Goal: Communication & Community: Share content

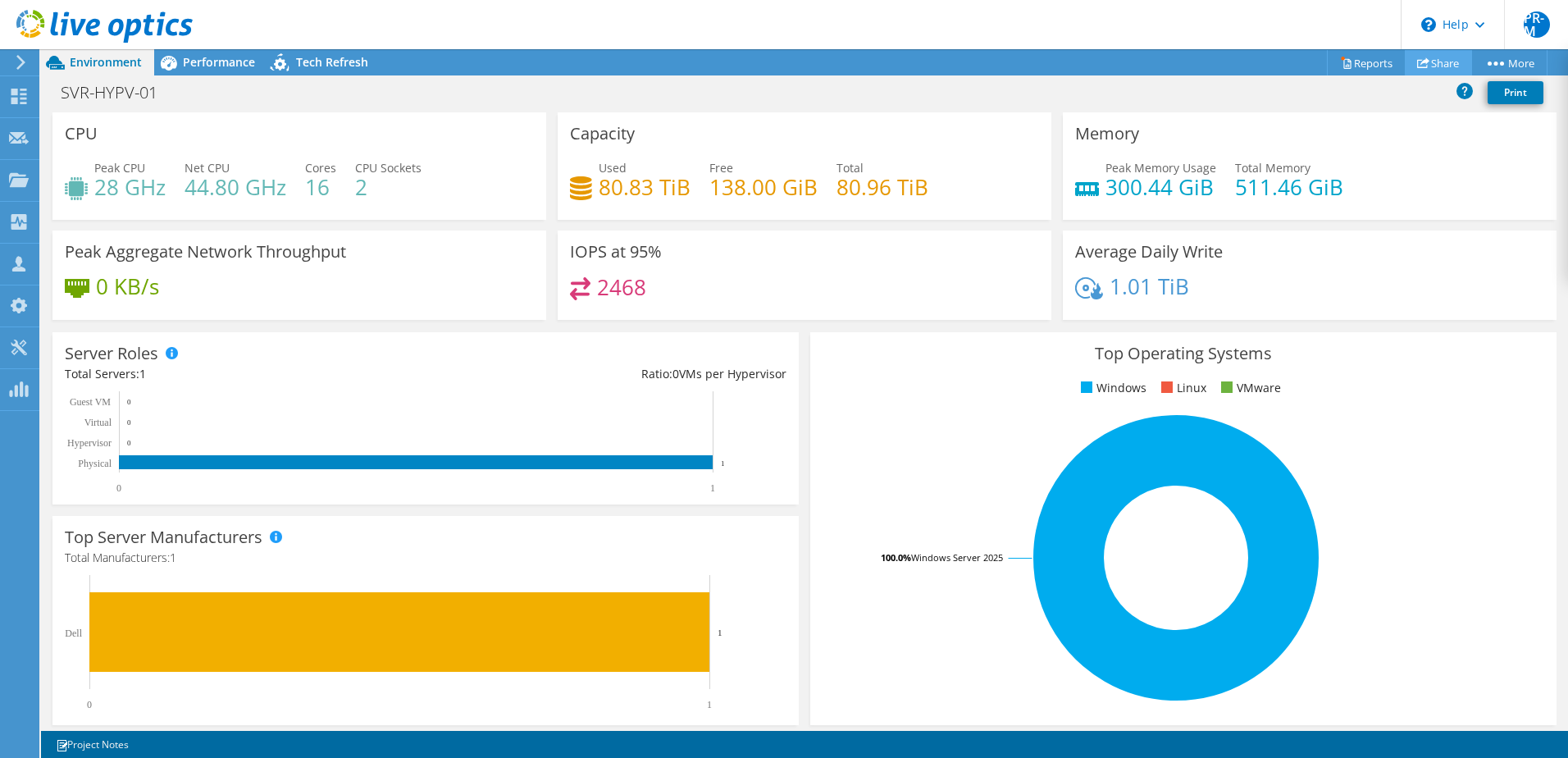
click at [1432, 64] on link "Share" at bounding box center [1437, 62] width 67 height 25
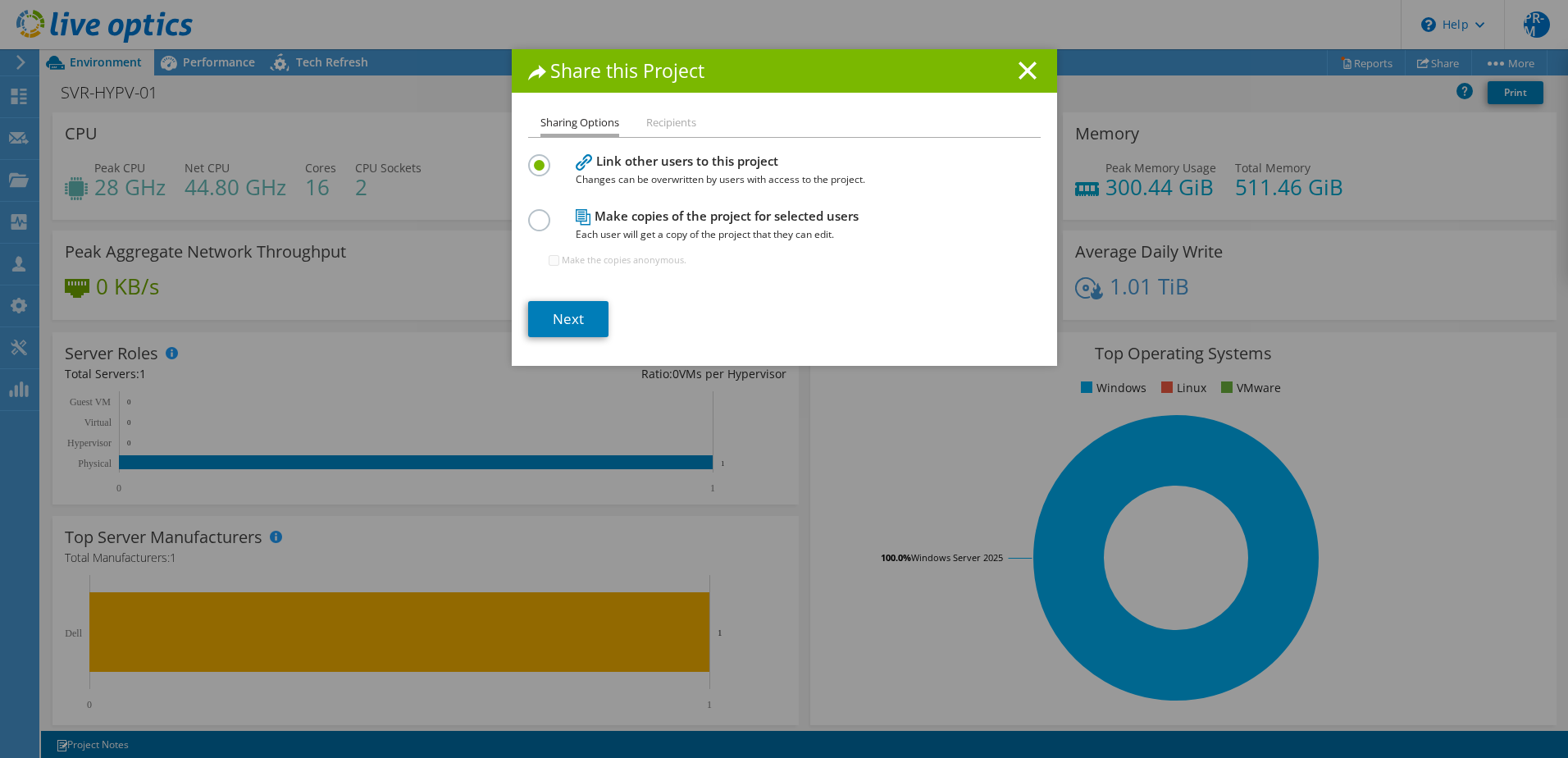
click at [689, 226] on span "Each user will get a copy of the project that they can edit." at bounding box center [781, 234] width 410 height 18
click at [529, 213] on label at bounding box center [542, 211] width 29 height 4
click at [0, 0] on input "radio" at bounding box center [0, 0] width 0 height 0
click at [546, 317] on link "Next" at bounding box center [568, 319] width 80 height 36
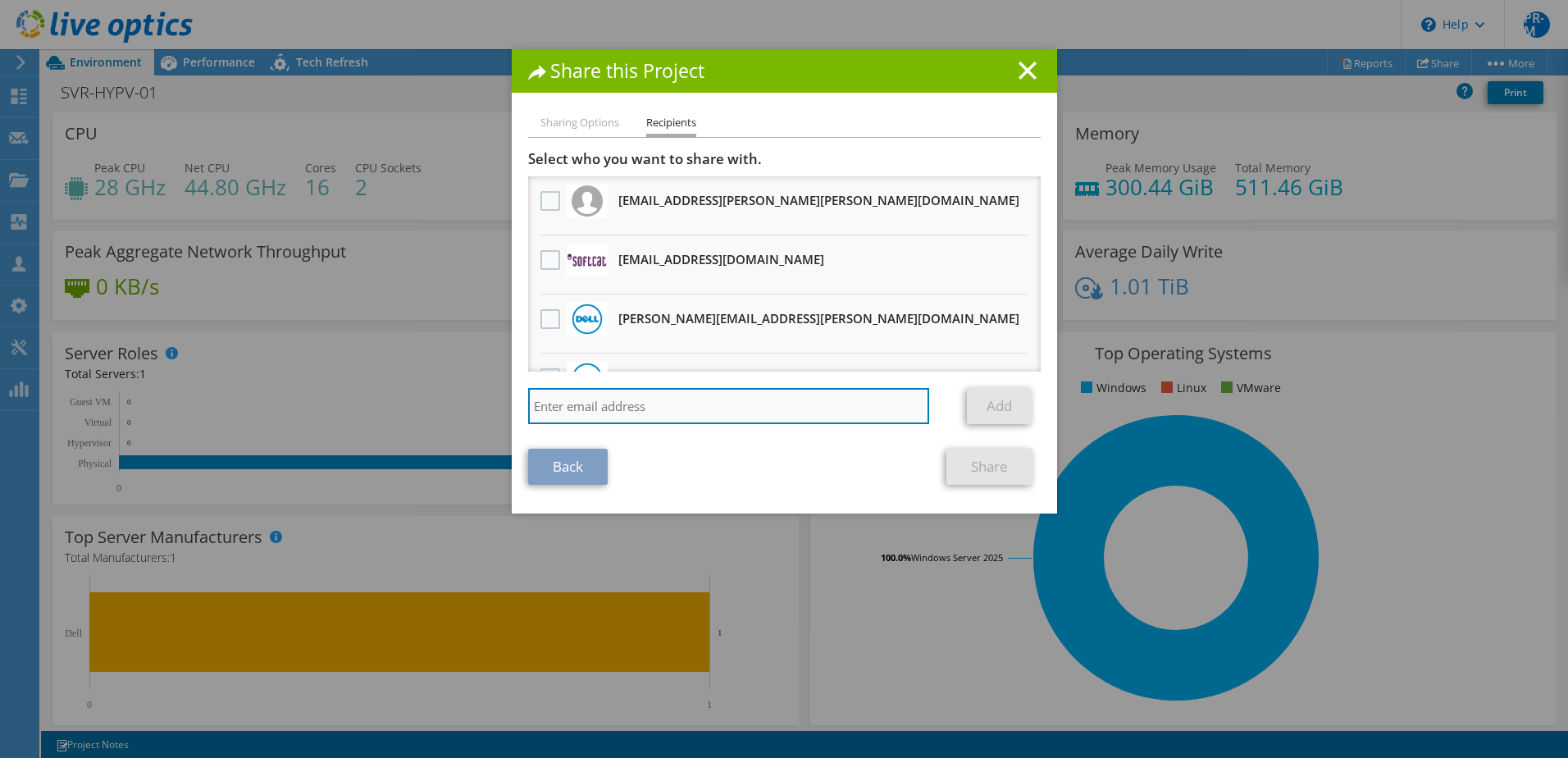
click at [603, 401] on input "search" at bounding box center [729, 406] width 402 height 36
click at [658, 407] on input "struan" at bounding box center [729, 406] width 402 height 36
type input "struanwa@softcat.com"
drag, startPoint x: 687, startPoint y: 402, endPoint x: 481, endPoint y: 393, distance: 206.2
click at [481, 393] on div "Share this Project Sharing Options Recipients Link other users to this project …" at bounding box center [784, 379] width 1568 height 660
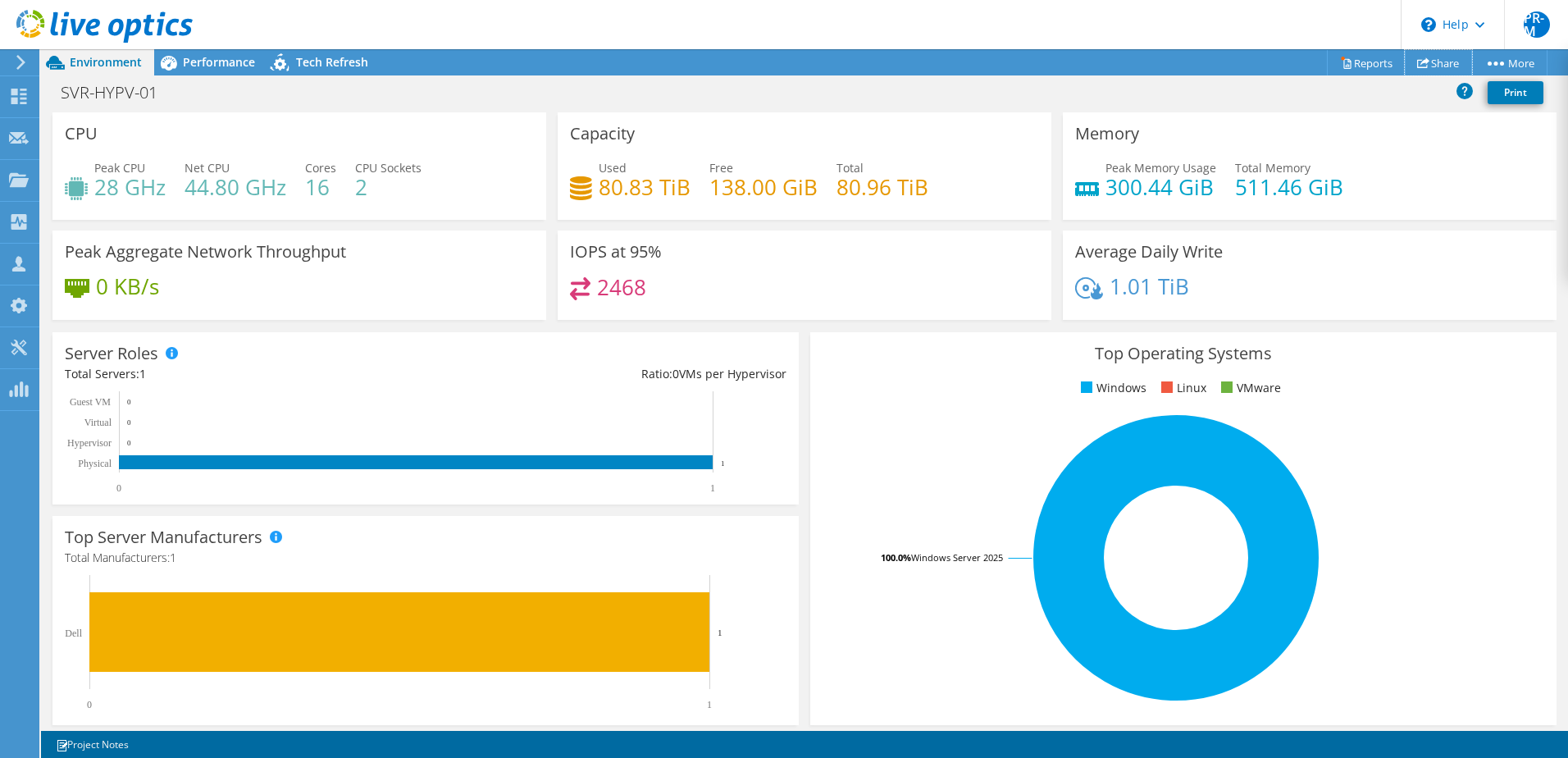
click at [1444, 64] on link "Share" at bounding box center [1437, 62] width 67 height 25
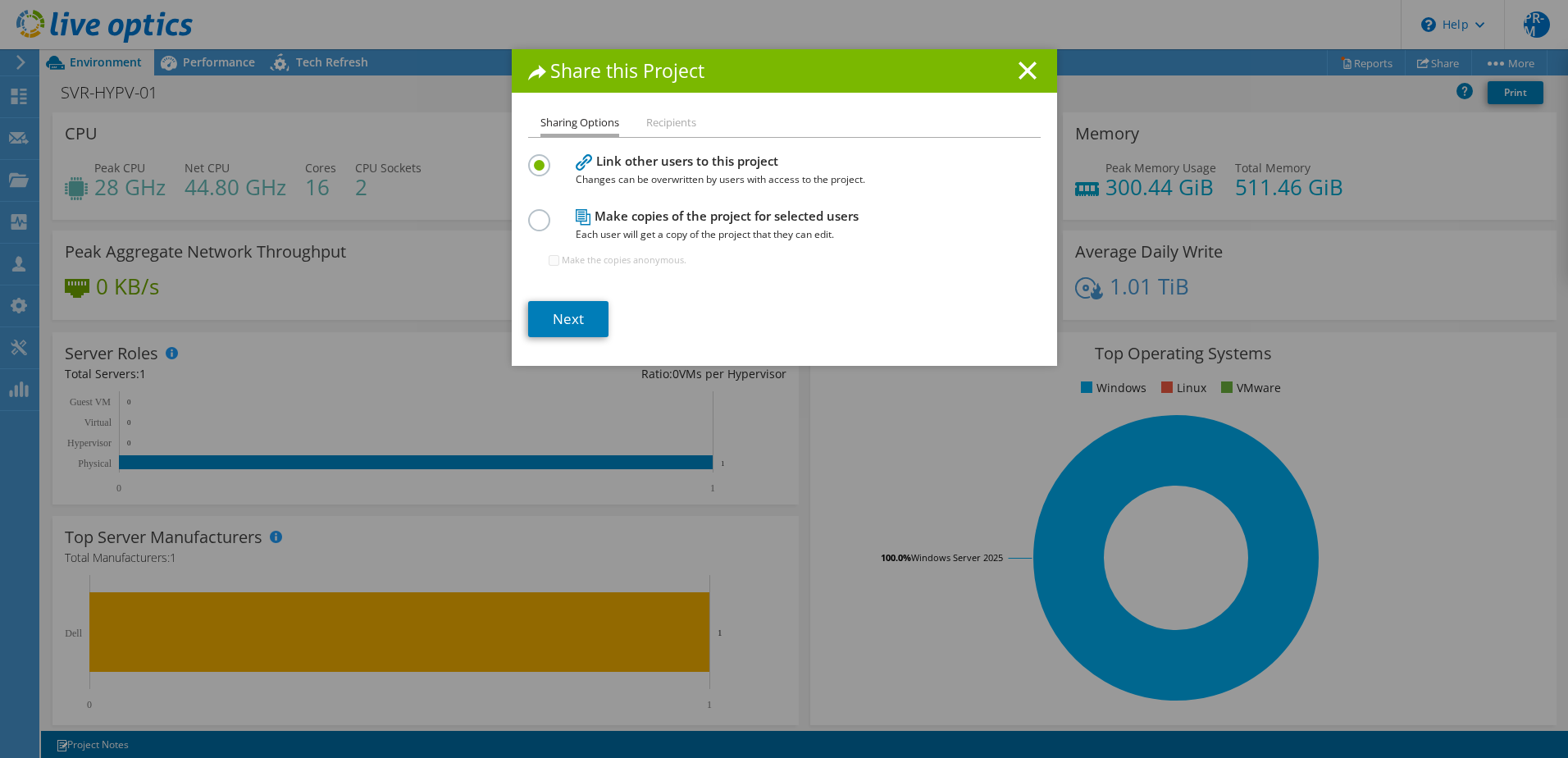
click at [633, 225] on h4 "Make copies of the project for selected users Each user will get a copy of the …" at bounding box center [781, 225] width 410 height 37
click at [528, 213] on label at bounding box center [542, 211] width 29 height 4
click at [0, 0] on input "radio" at bounding box center [0, 0] width 0 height 0
click at [554, 303] on link "Next" at bounding box center [568, 319] width 80 height 36
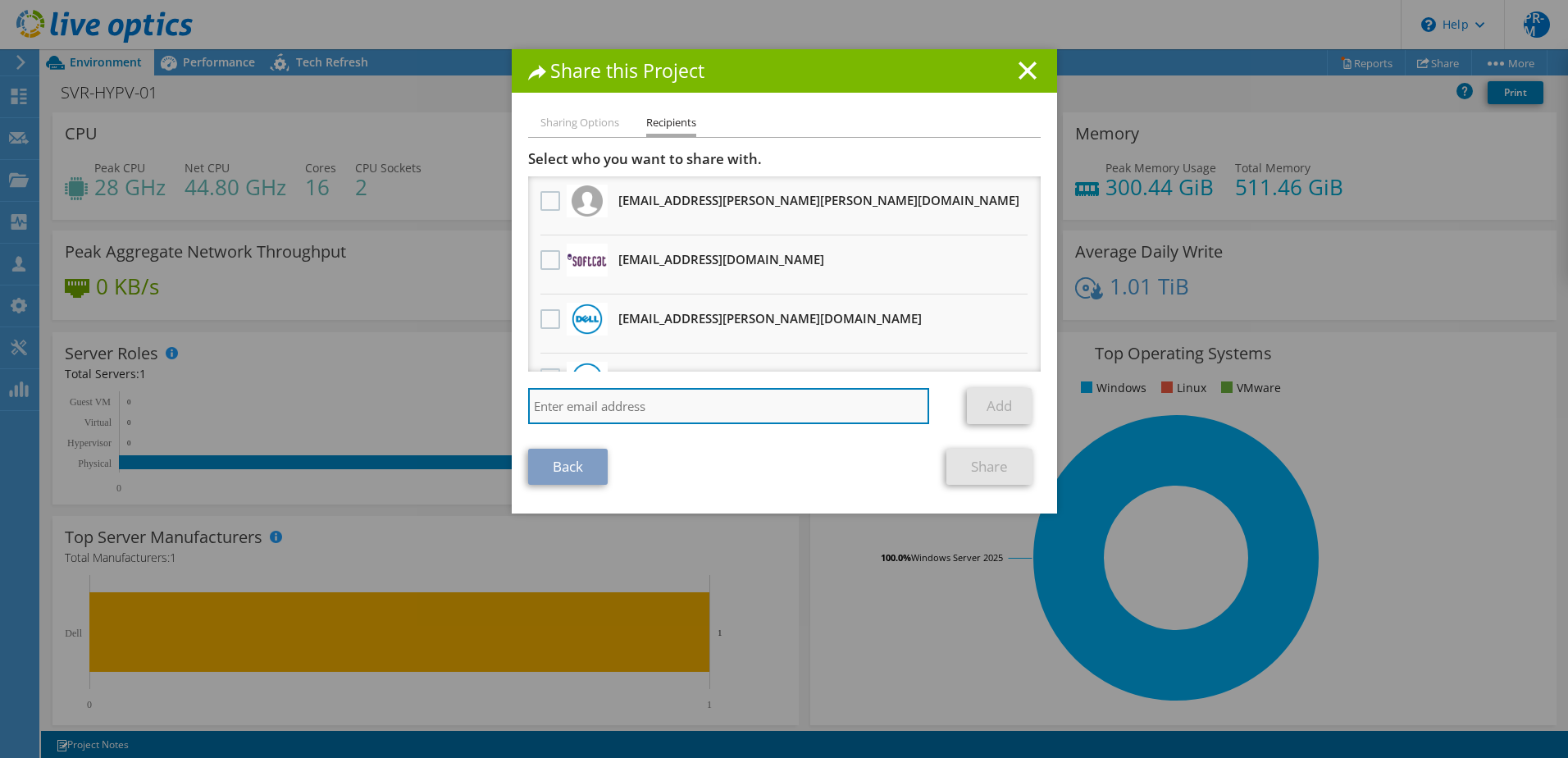
click at [622, 412] on input "search" at bounding box center [729, 406] width 402 height 36
paste input "HP HPE0-V25 Exam"
drag, startPoint x: 663, startPoint y: 393, endPoint x: 513, endPoint y: 397, distance: 150.1
click at [513, 397] on div "Sharing Options Recipients Link other users to this project Changes can be over…" at bounding box center [784, 313] width 546 height 400
type input "struanwa@softcat.com"
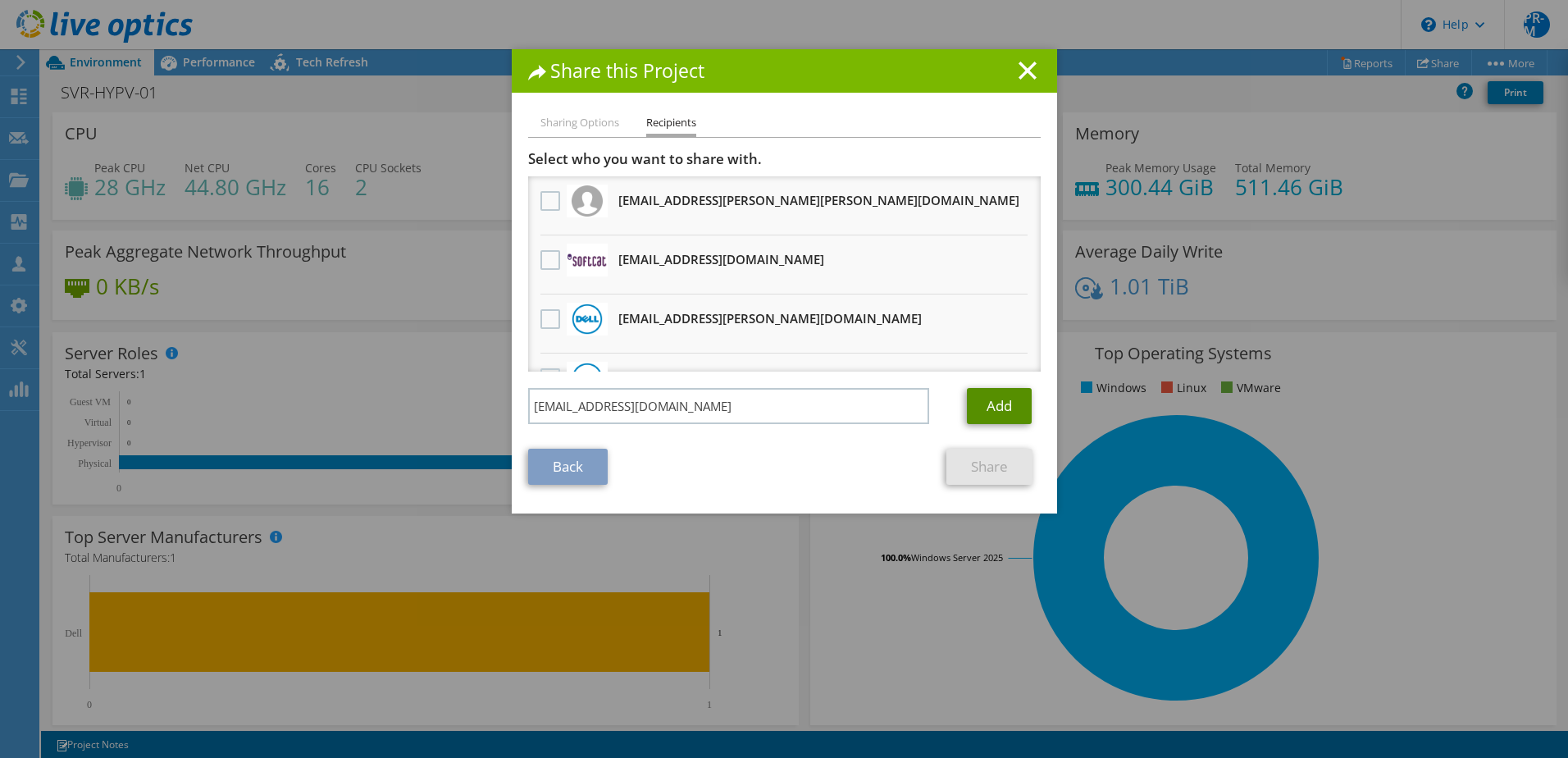
click at [996, 406] on link "Add" at bounding box center [999, 406] width 64 height 36
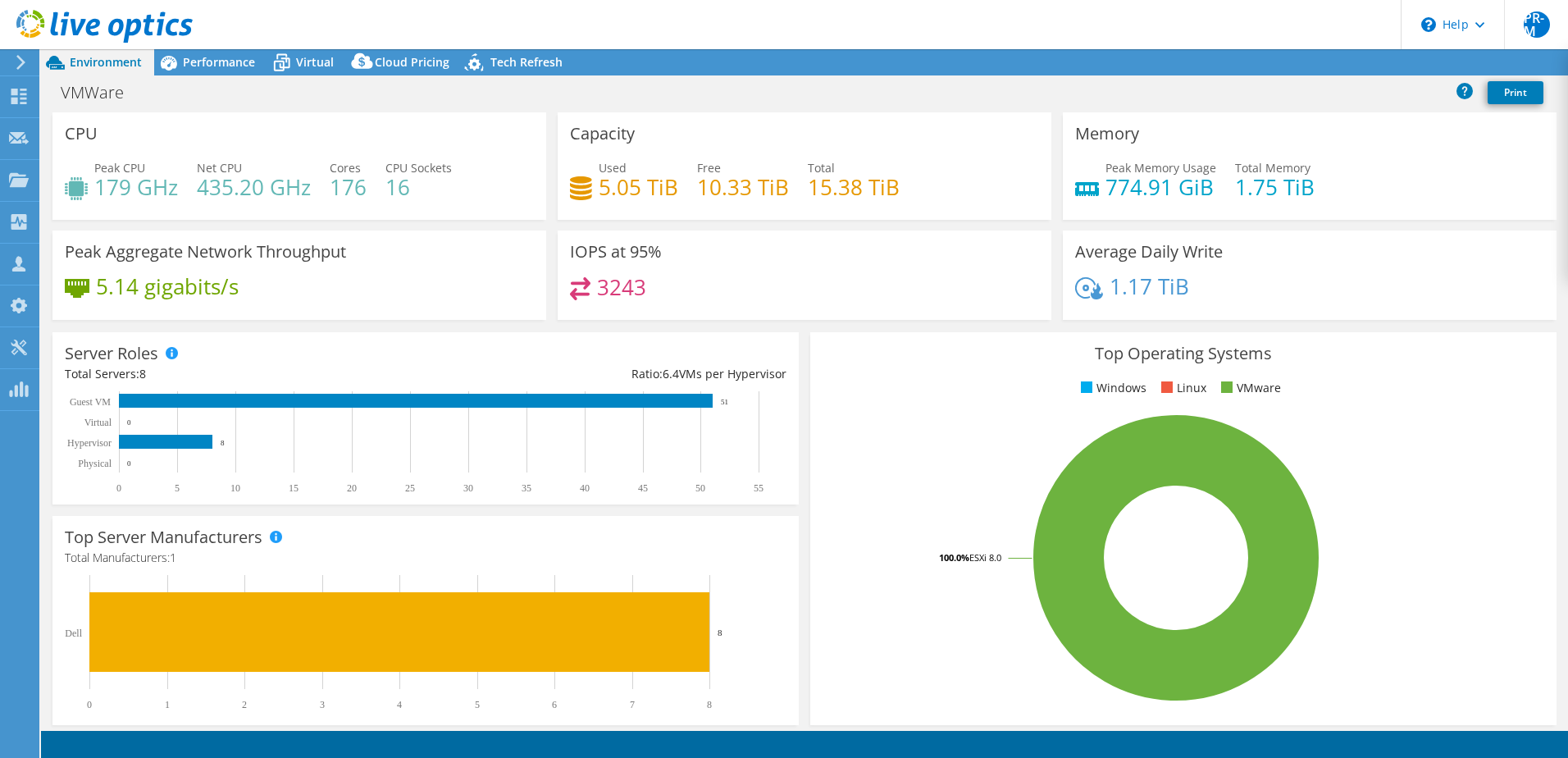
select select "USD"
click at [1364, 64] on link "Share" at bounding box center [1363, 62] width 67 height 25
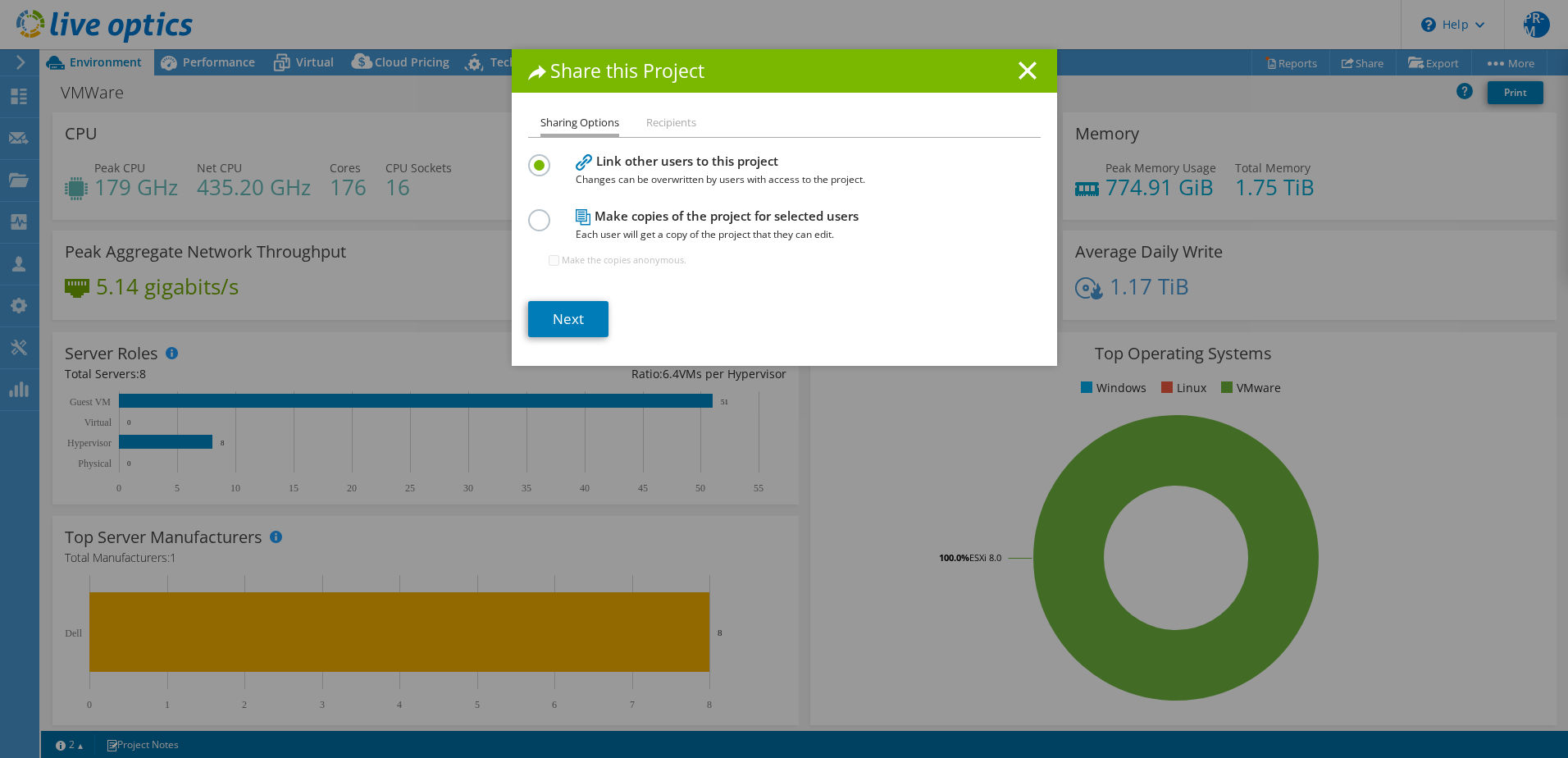
click at [625, 221] on h4 "Make copies of the project for selected users Each user will get a copy of the …" at bounding box center [781, 225] width 410 height 37
drag, startPoint x: 531, startPoint y: 225, endPoint x: 551, endPoint y: 283, distance: 61.4
click at [532, 213] on label at bounding box center [542, 211] width 29 height 4
click at [0, 0] on input "radio" at bounding box center [0, 0] width 0 height 0
click at [553, 321] on link "Next" at bounding box center [568, 319] width 80 height 36
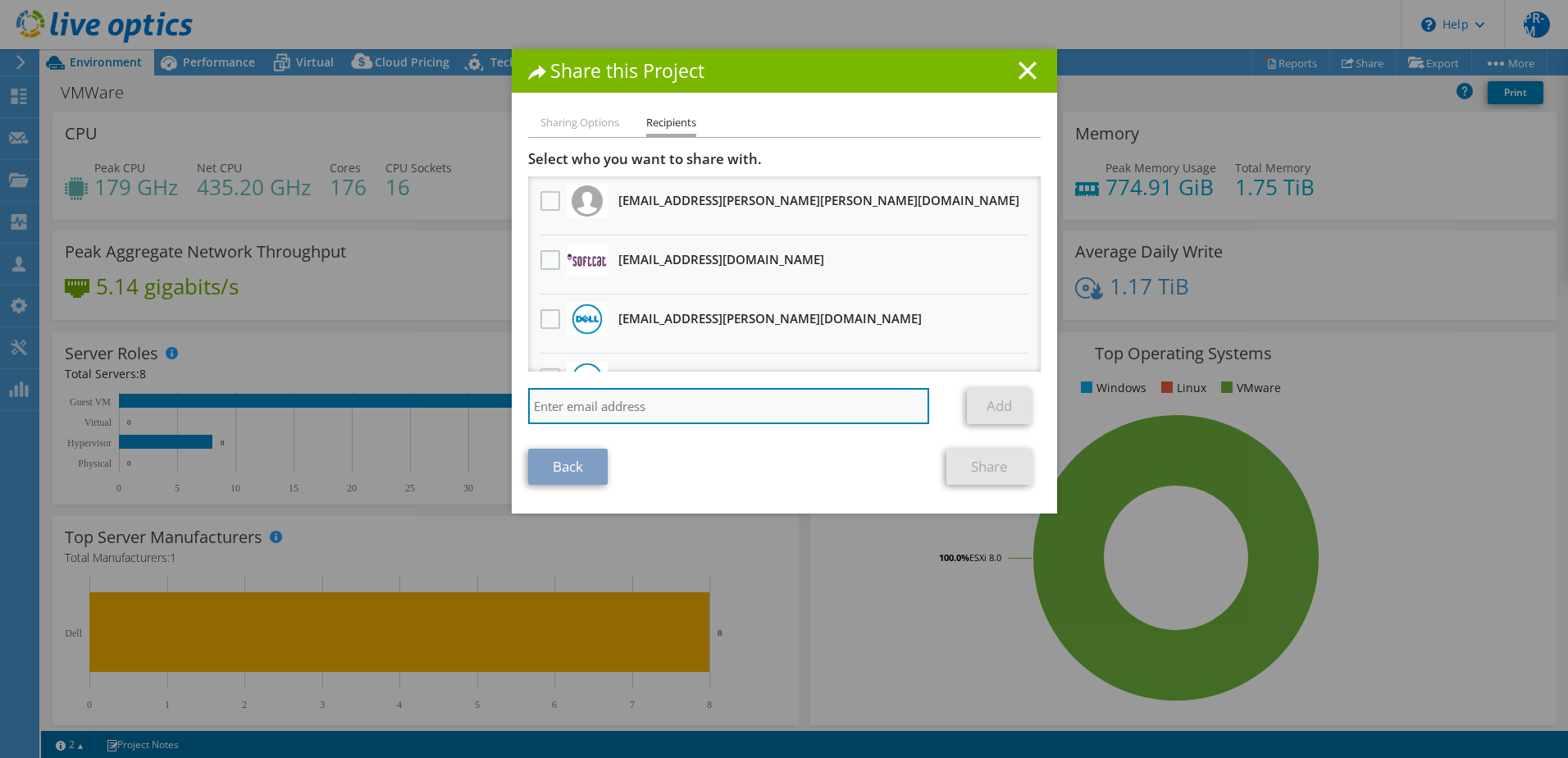
click at [599, 419] on input "search" at bounding box center [729, 406] width 402 height 36
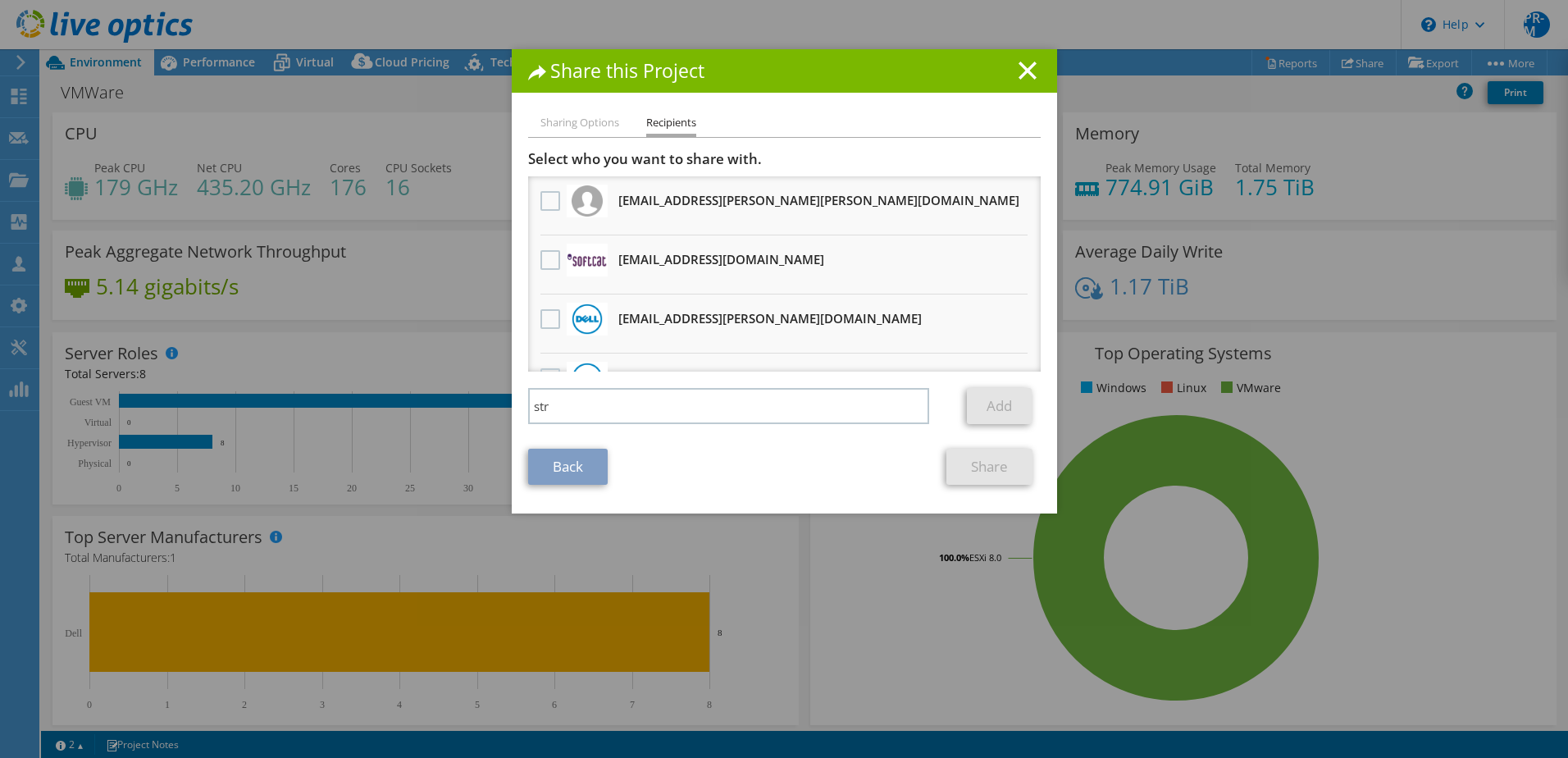
click at [869, 459] on div "Back Share" at bounding box center [784, 466] width 513 height 36
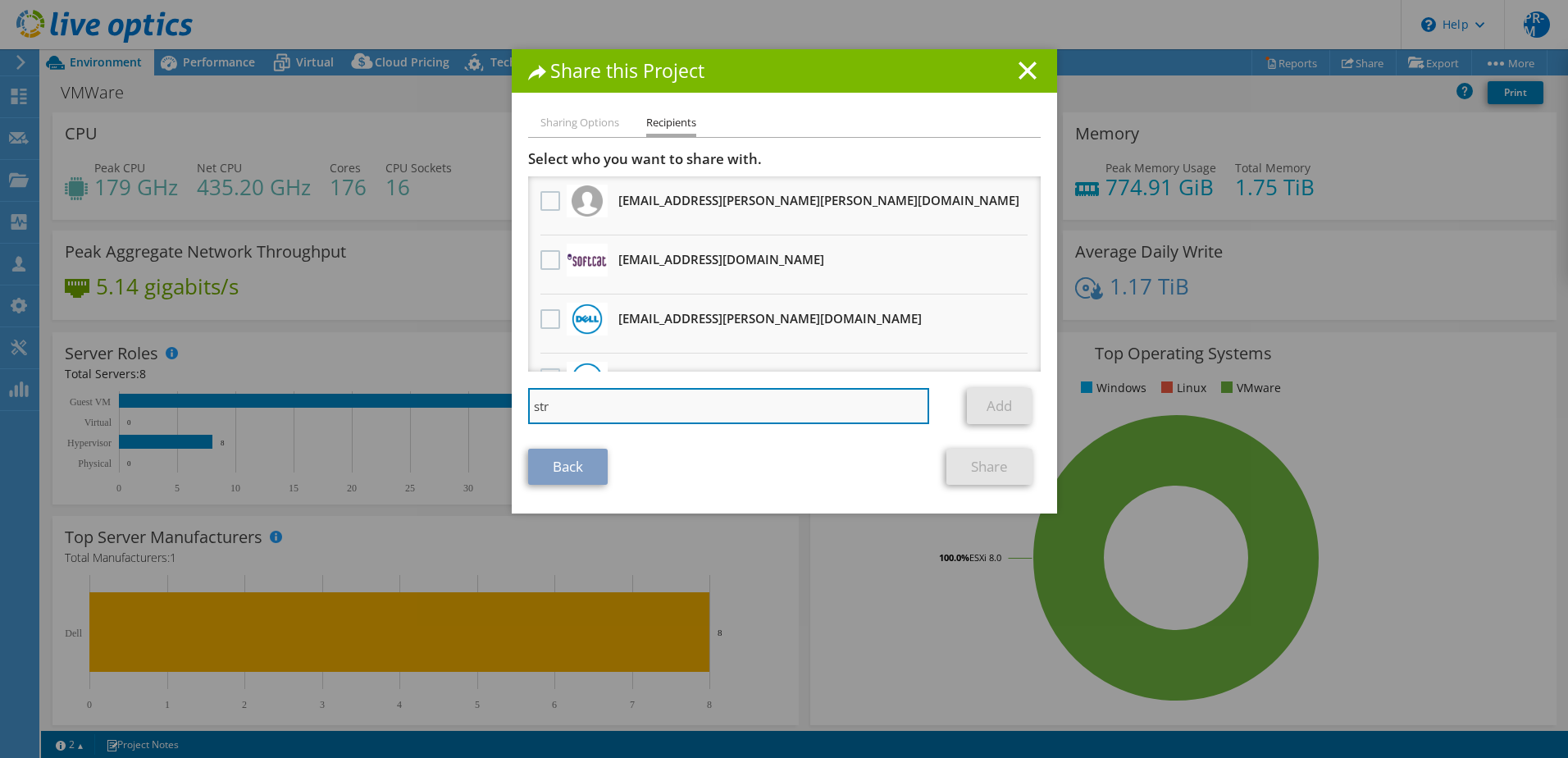
click at [630, 409] on input "str" at bounding box center [729, 406] width 402 height 36
type input "[EMAIL_ADDRESS][DOMAIN_NAME]"
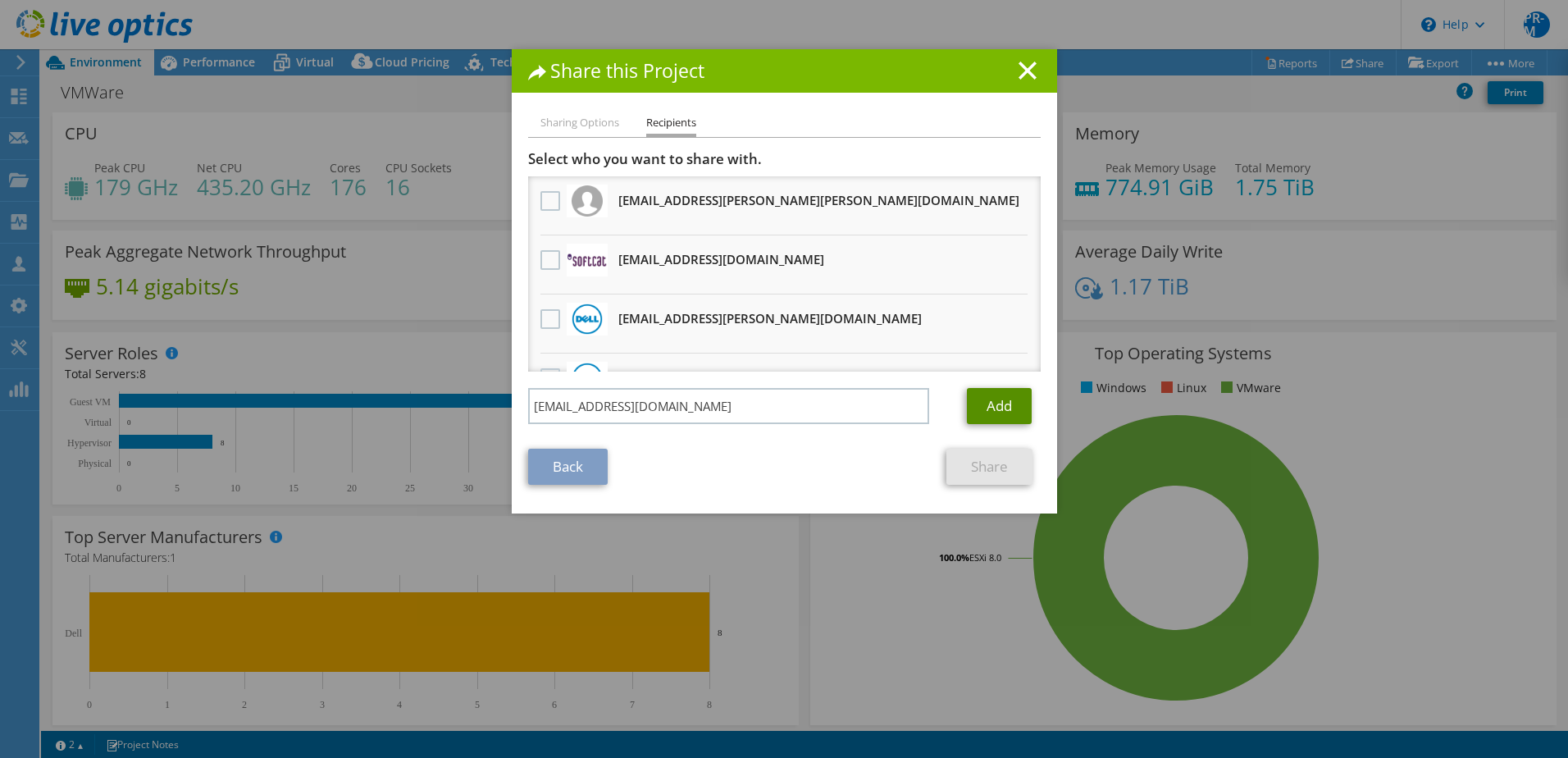
click at [982, 410] on link "Add" at bounding box center [999, 406] width 64 height 36
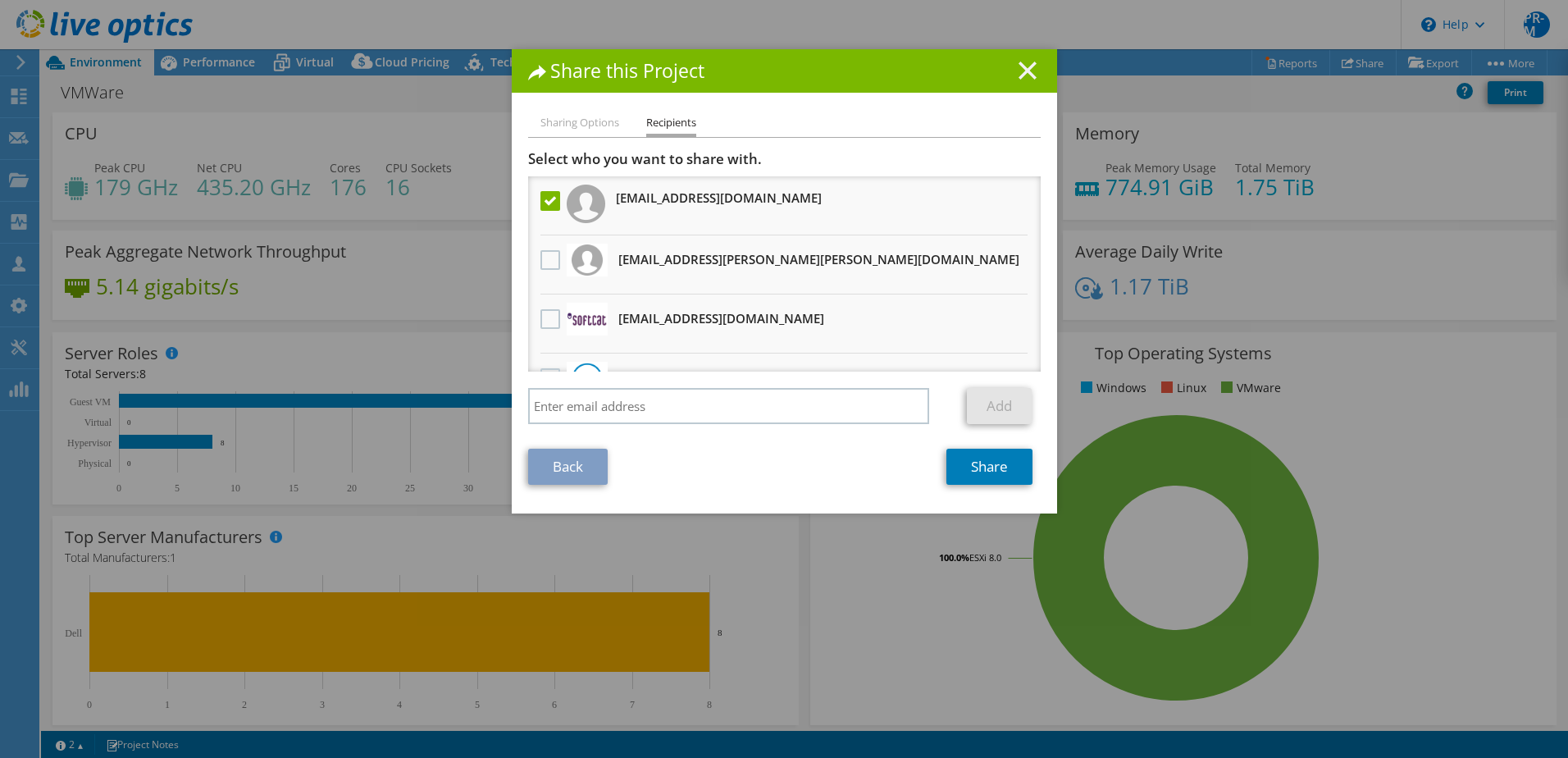
click at [1029, 72] on icon at bounding box center [1028, 70] width 18 height 18
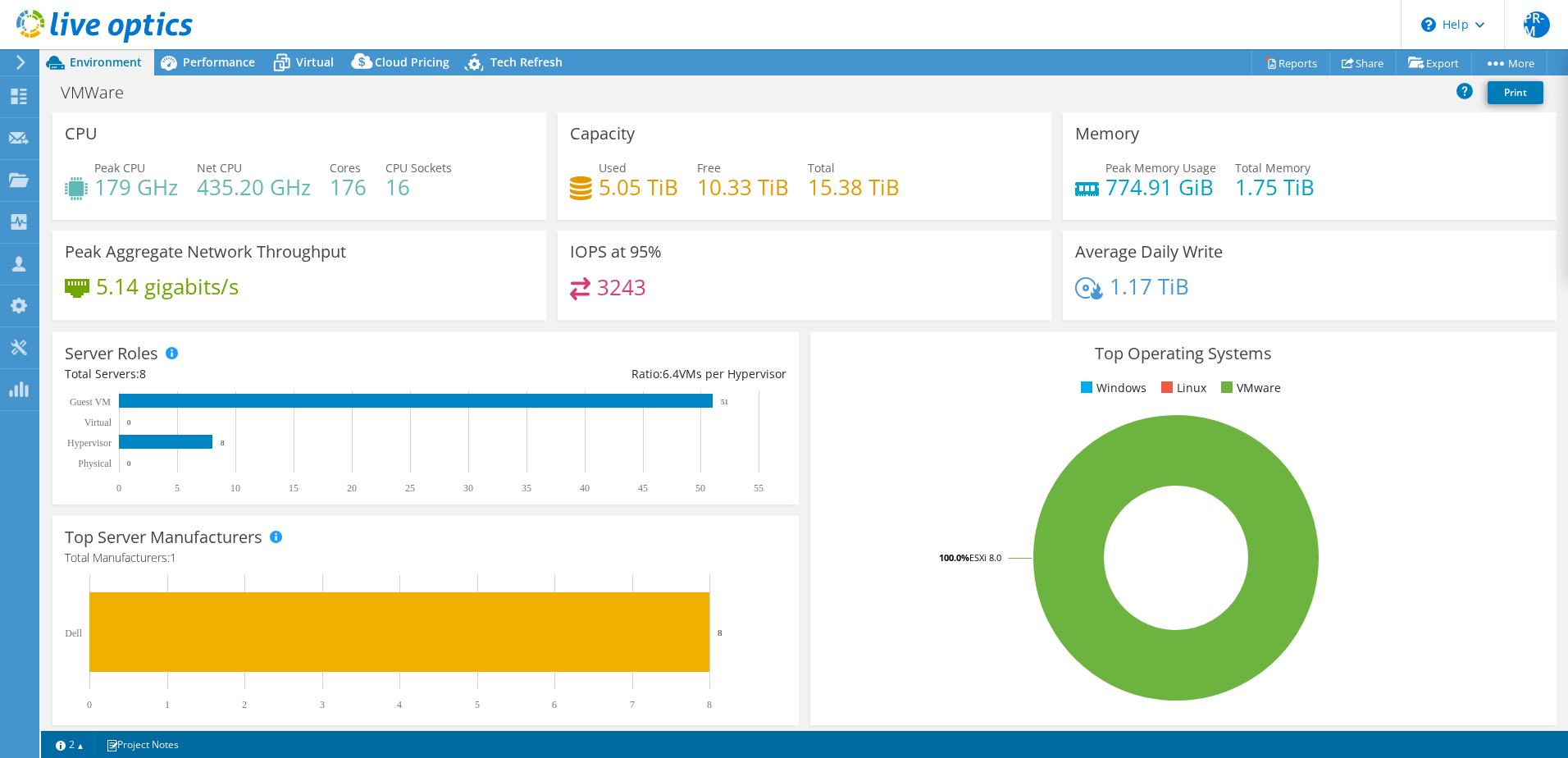
click at [880, 455] on rect at bounding box center [1176, 558] width 707 height 287
click at [90, 93] on div "Dashboard" at bounding box center [77, 97] width 77 height 41
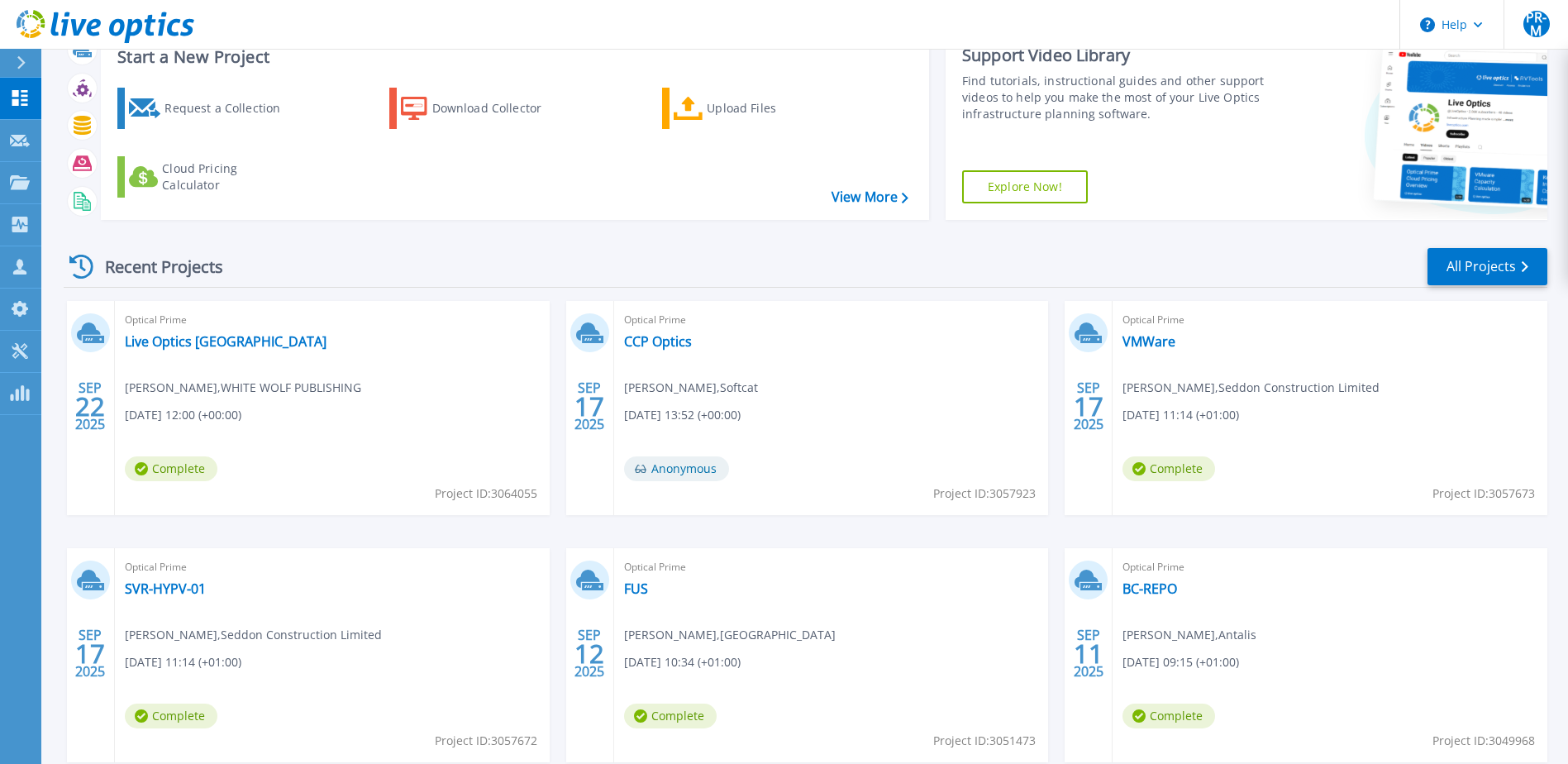
scroll to position [82, 0]
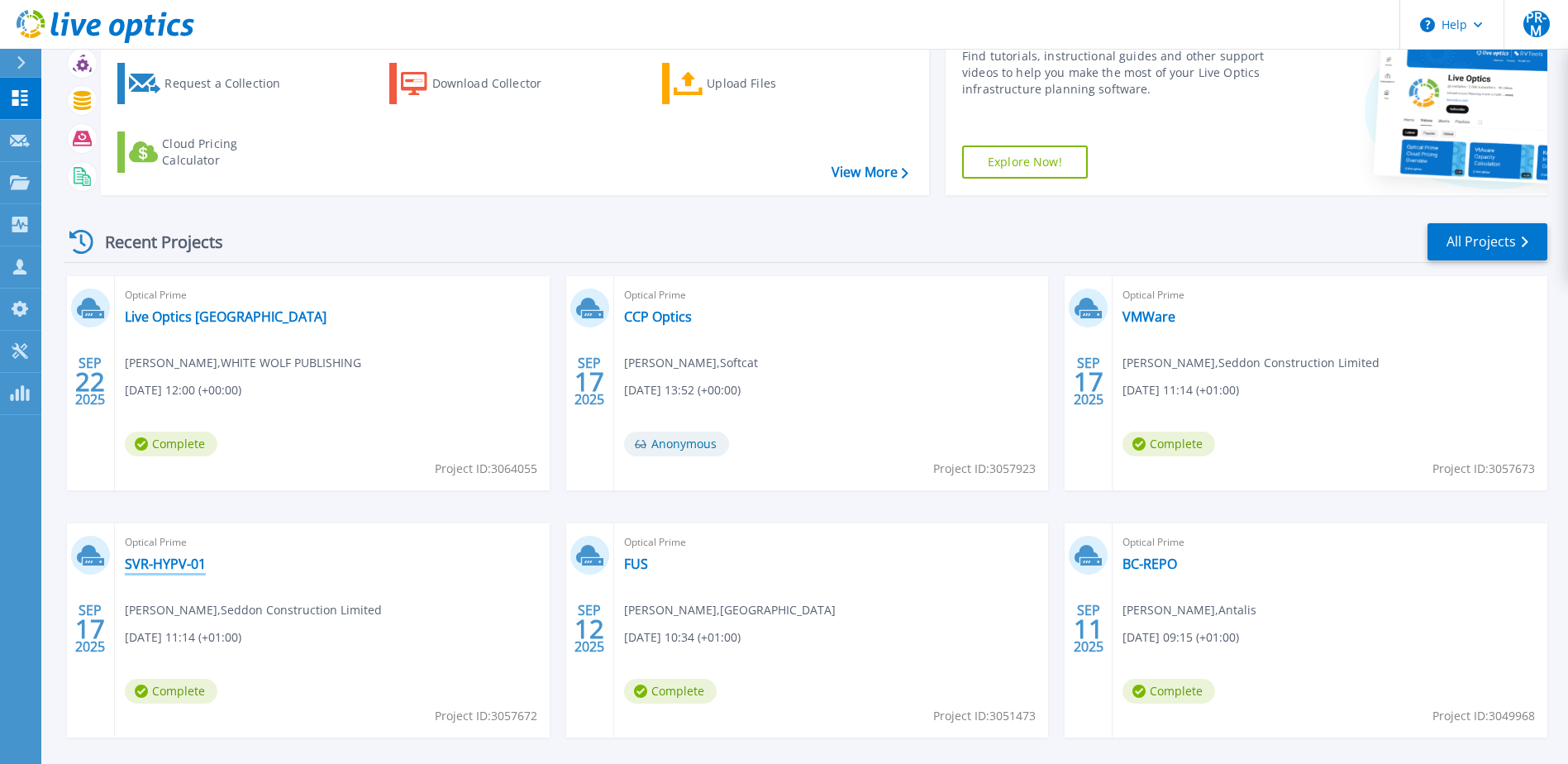
click at [166, 561] on link "SVR-HYPV-01" at bounding box center [165, 563] width 81 height 17
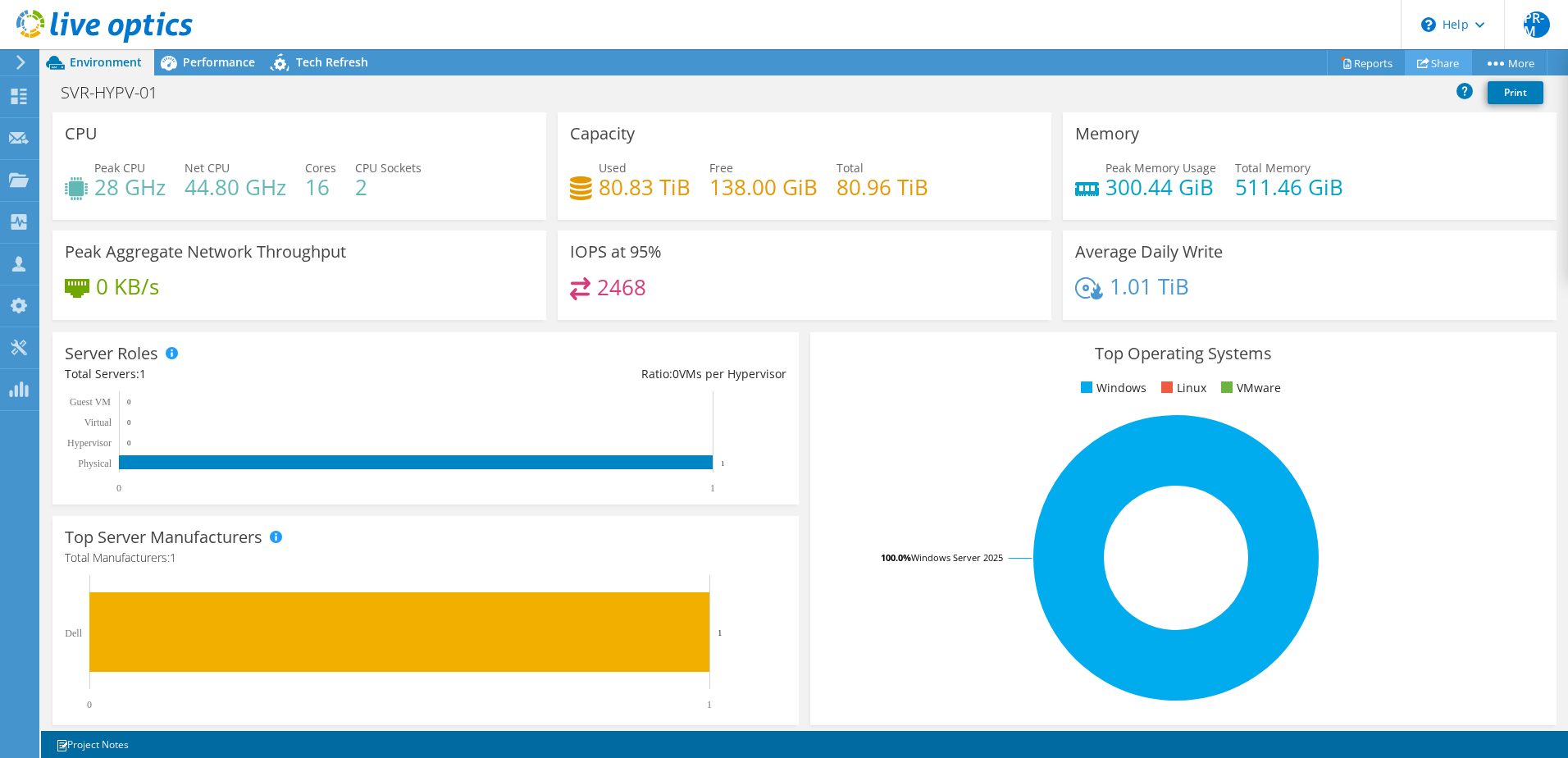
click at [1437, 61] on link "Share" at bounding box center [1437, 62] width 67 height 25
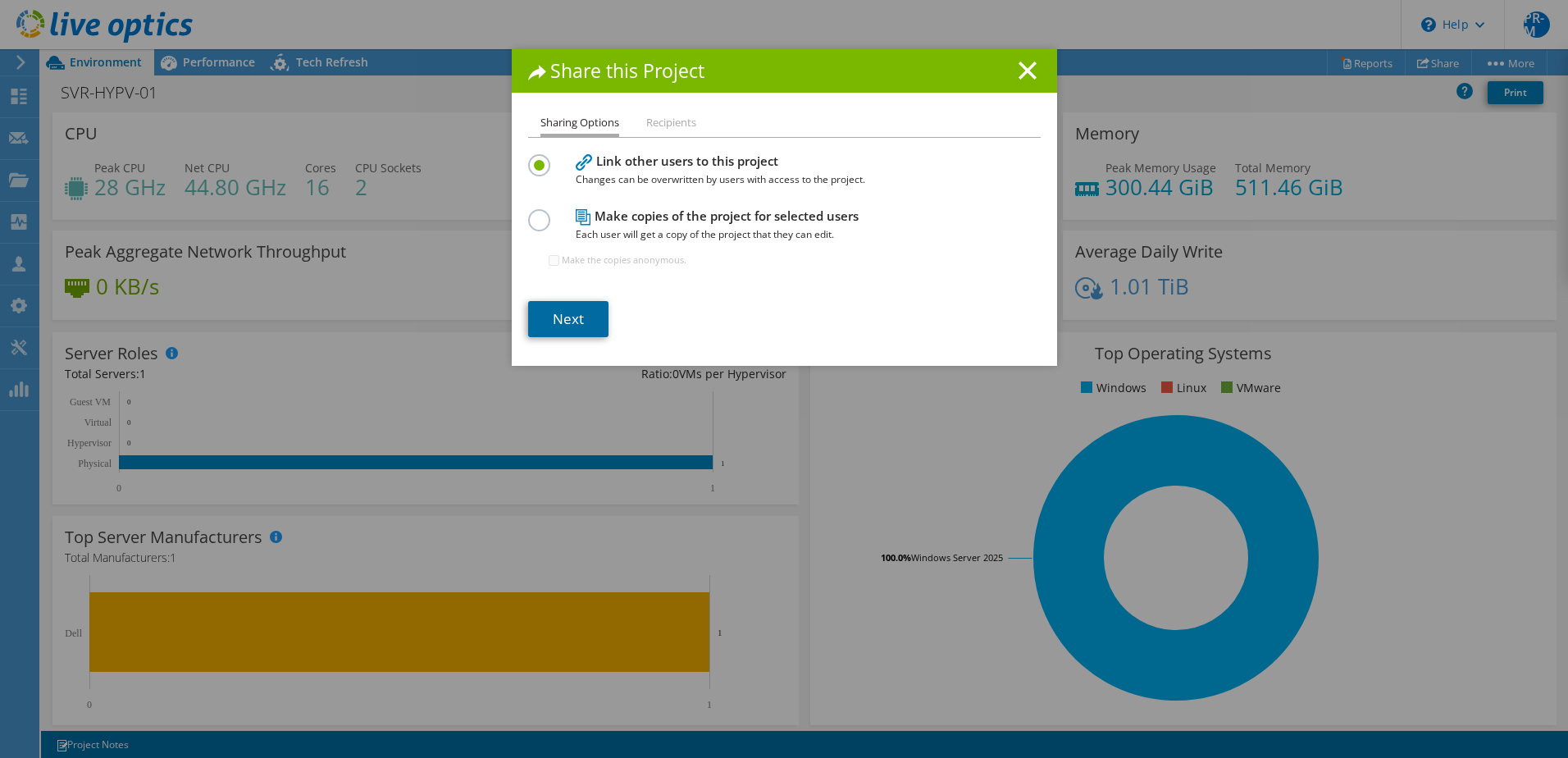
click at [561, 319] on link "Next" at bounding box center [568, 319] width 80 height 36
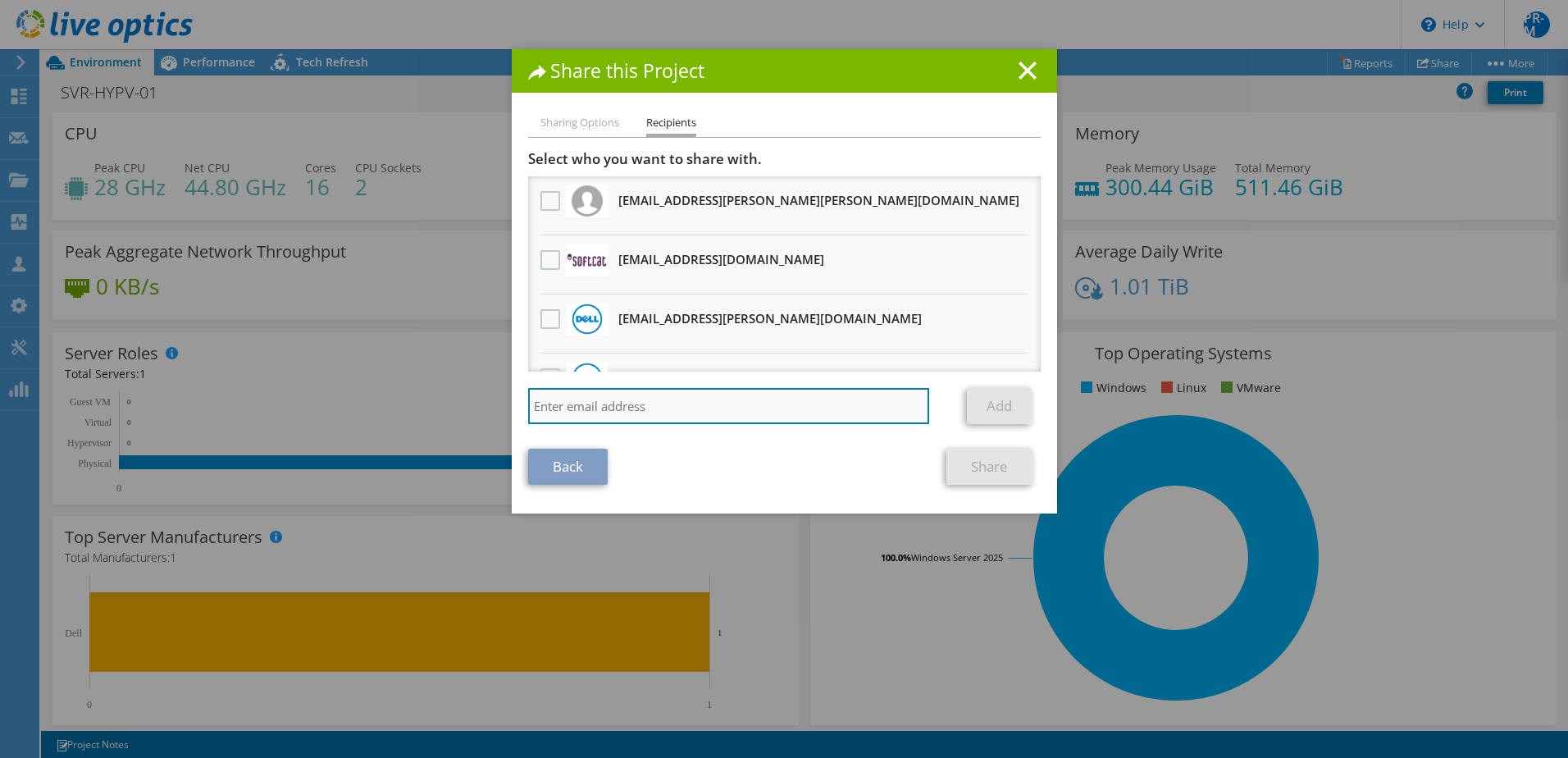
click at [588, 407] on input "search" at bounding box center [729, 406] width 402 height 36
type input "struanwa@softcat.com"
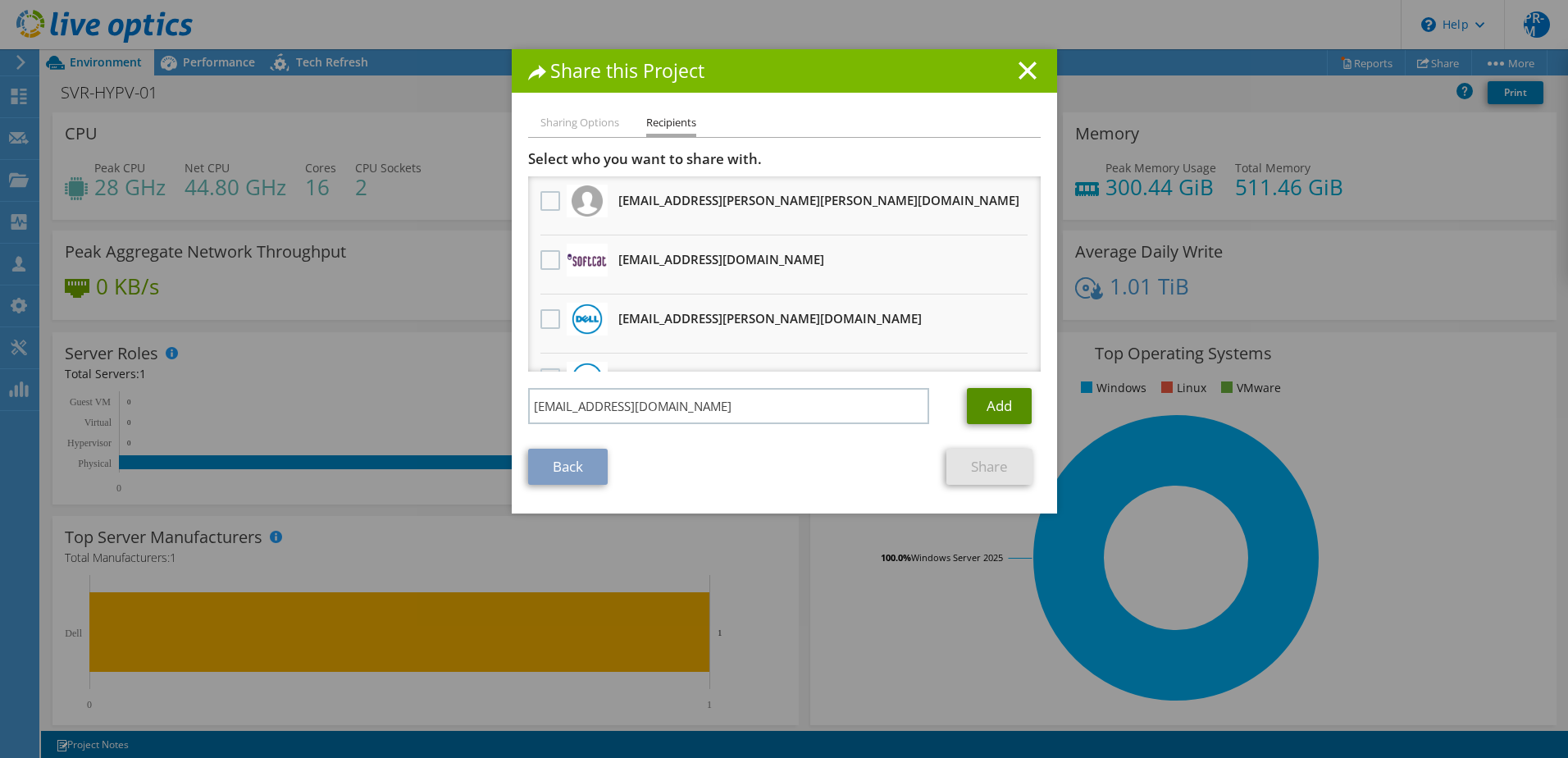
click at [982, 408] on link "Add" at bounding box center [999, 406] width 64 height 36
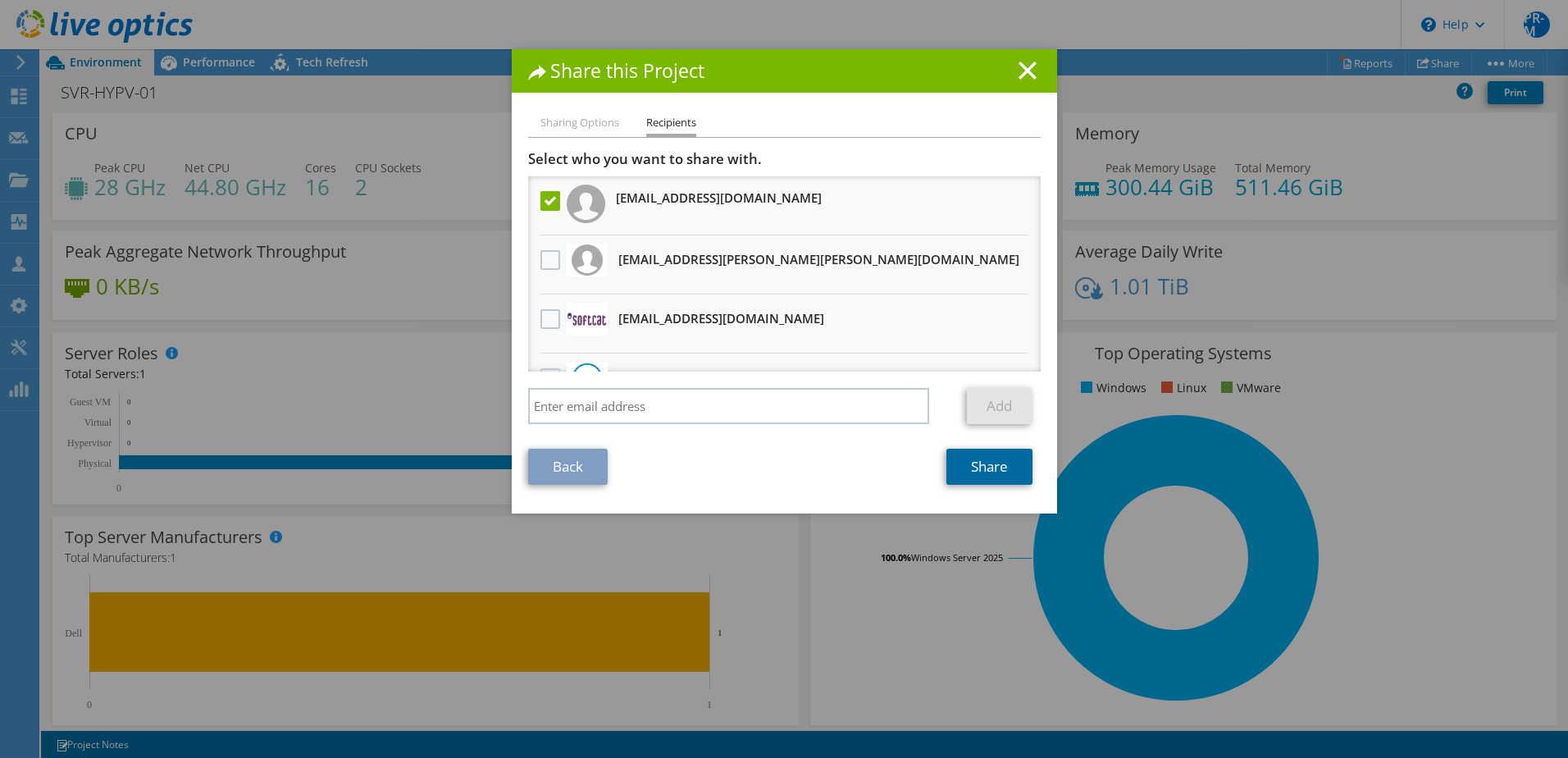
click at [988, 476] on link "Share" at bounding box center [989, 466] width 86 height 36
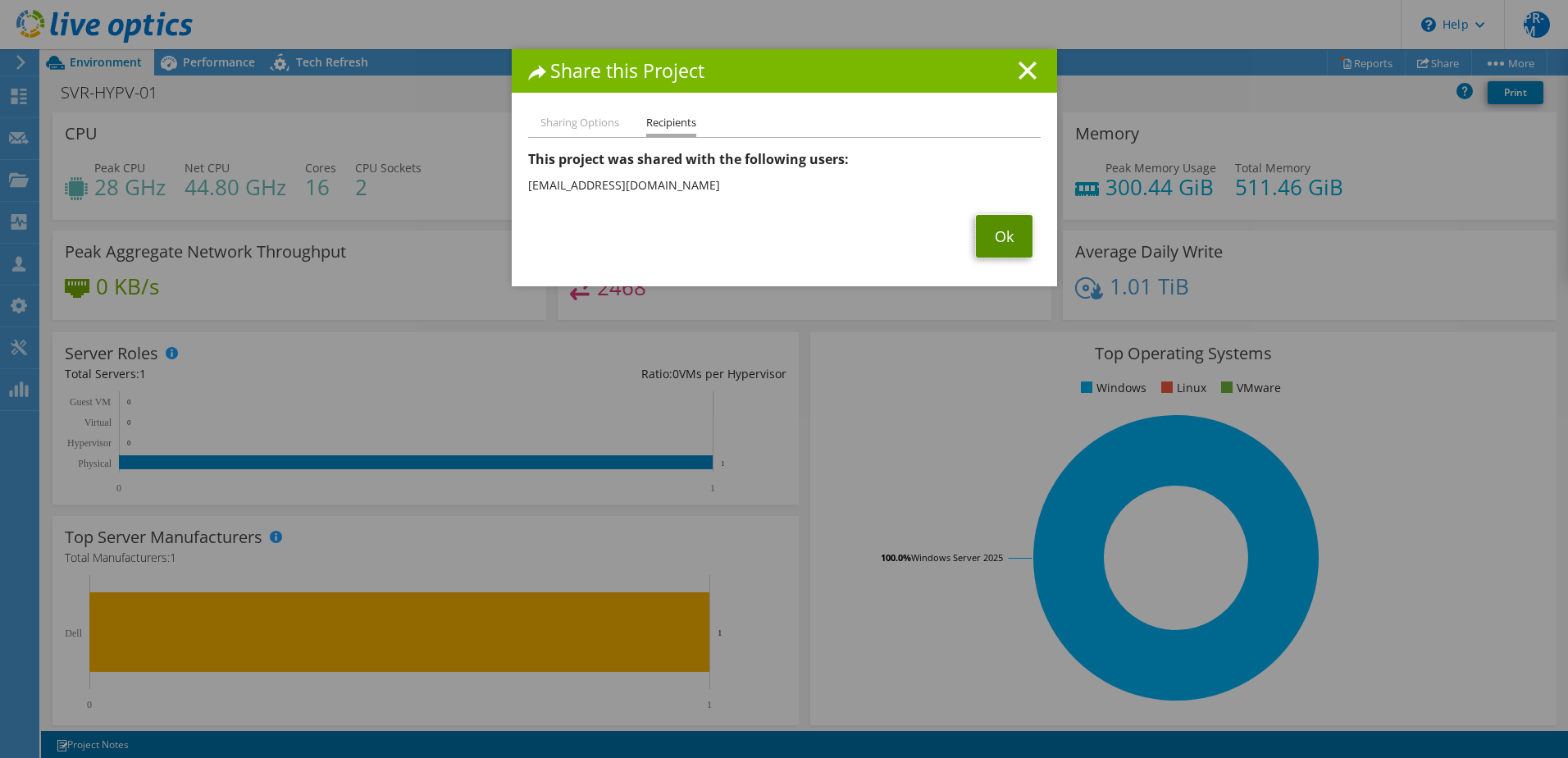
drag, startPoint x: 1004, startPoint y: 231, endPoint x: 945, endPoint y: 229, distance: 59.0
click at [1004, 230] on link "Ok" at bounding box center [1004, 236] width 57 height 43
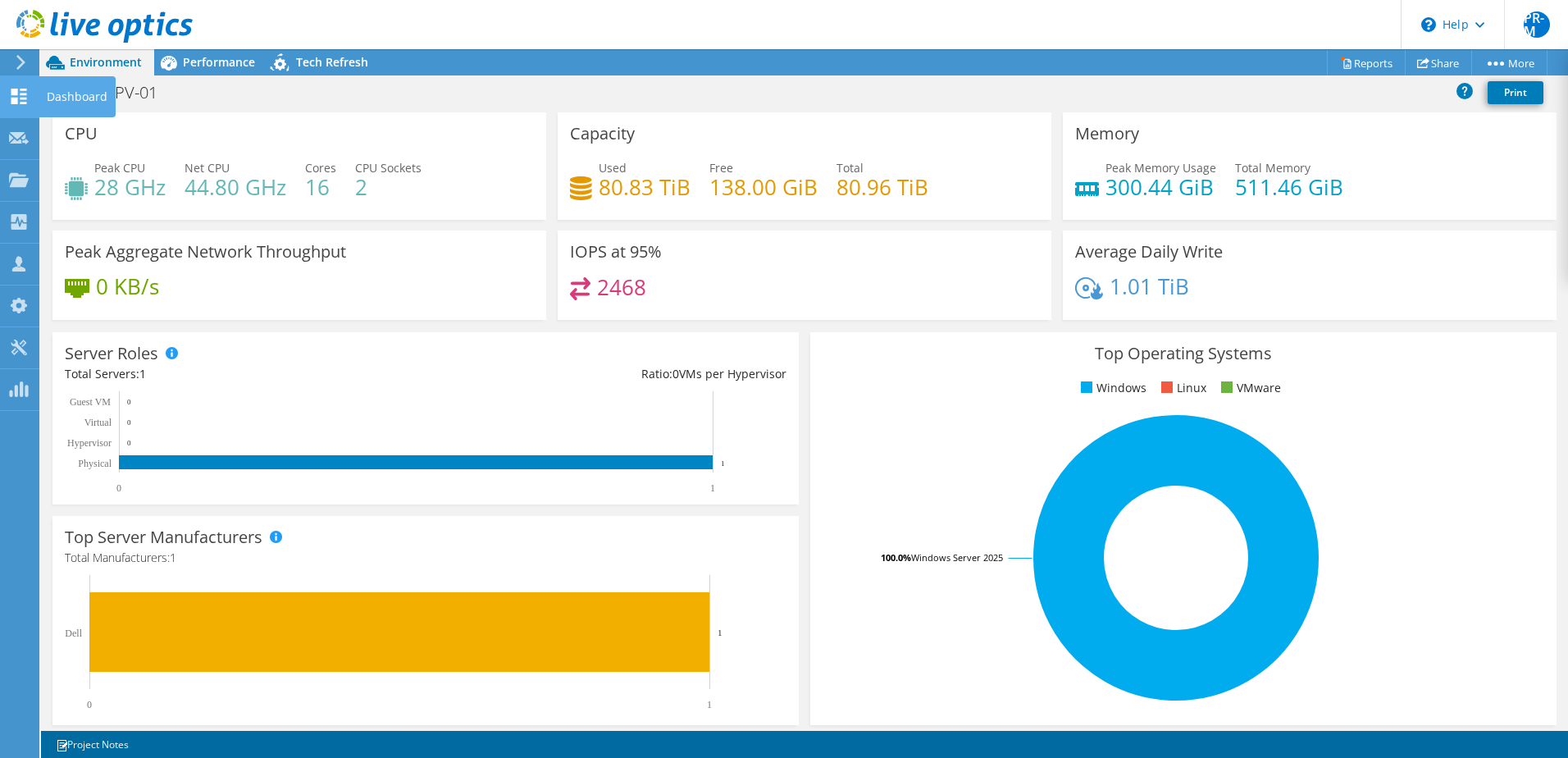
click at [67, 93] on div "Dashboard" at bounding box center [77, 97] width 77 height 41
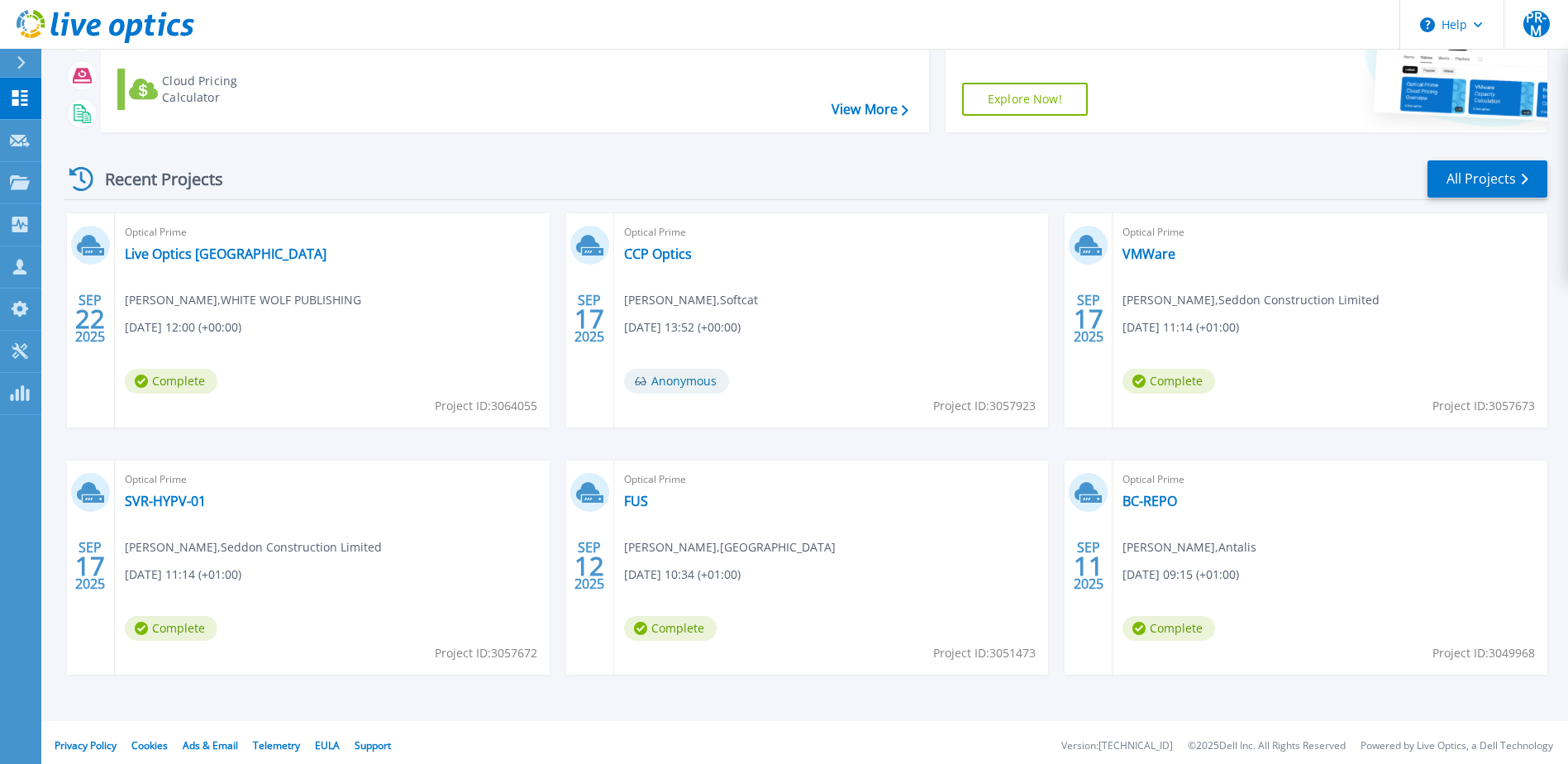
scroll to position [152, 0]
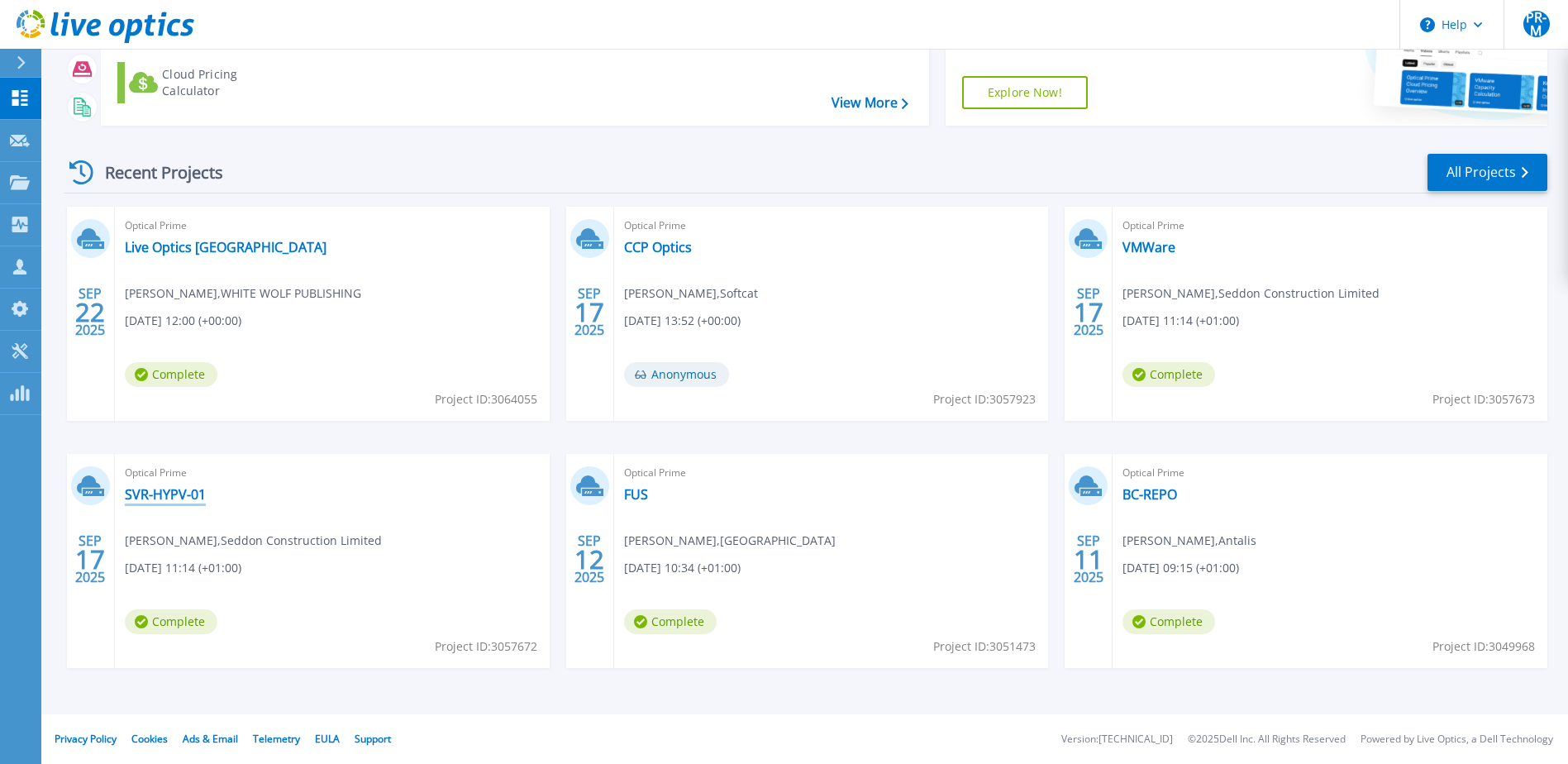
click at [152, 496] on link "SVR-HYPV-01" at bounding box center [165, 494] width 81 height 17
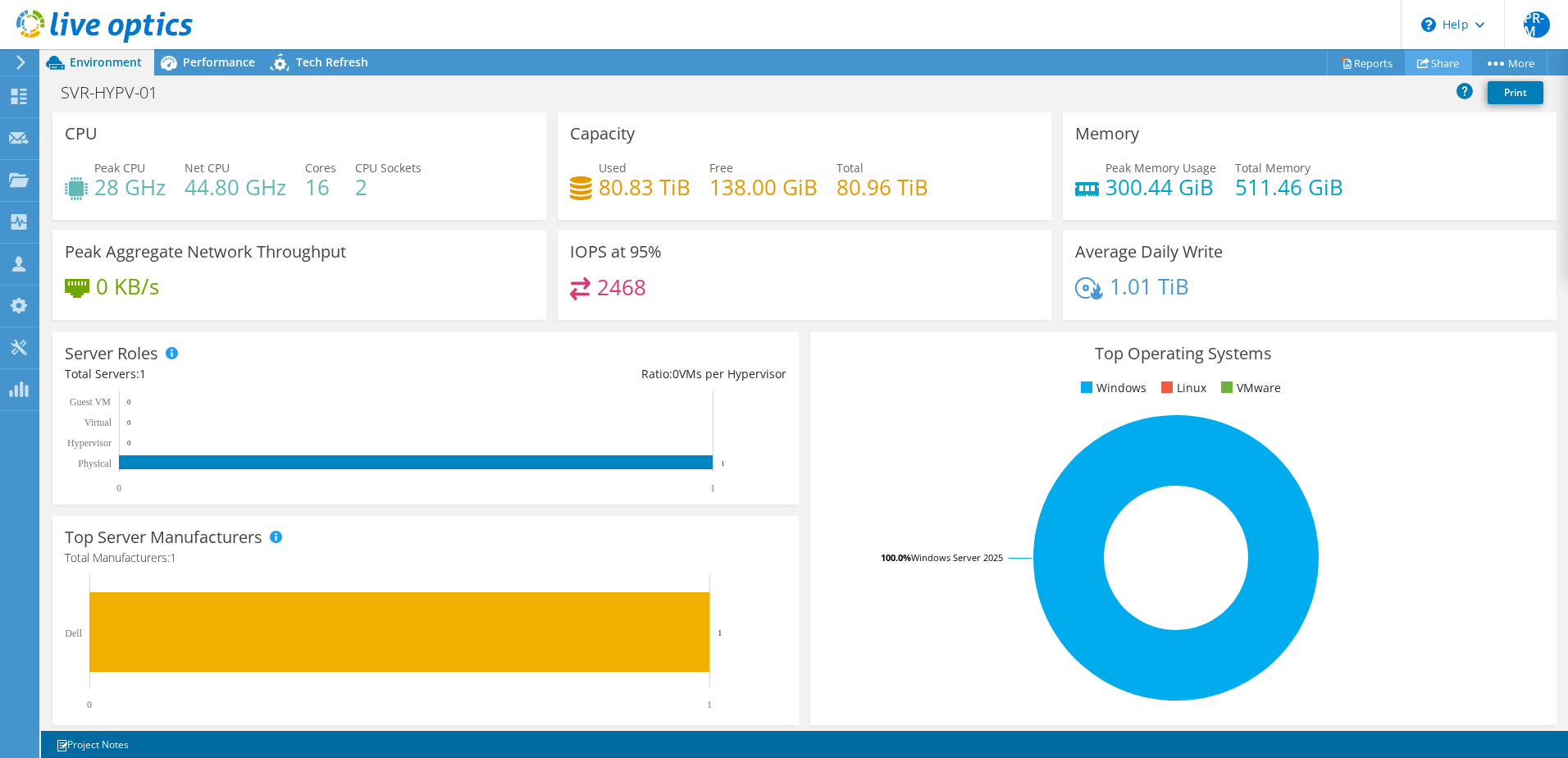
click at [1430, 61] on link "Share" at bounding box center [1437, 62] width 67 height 25
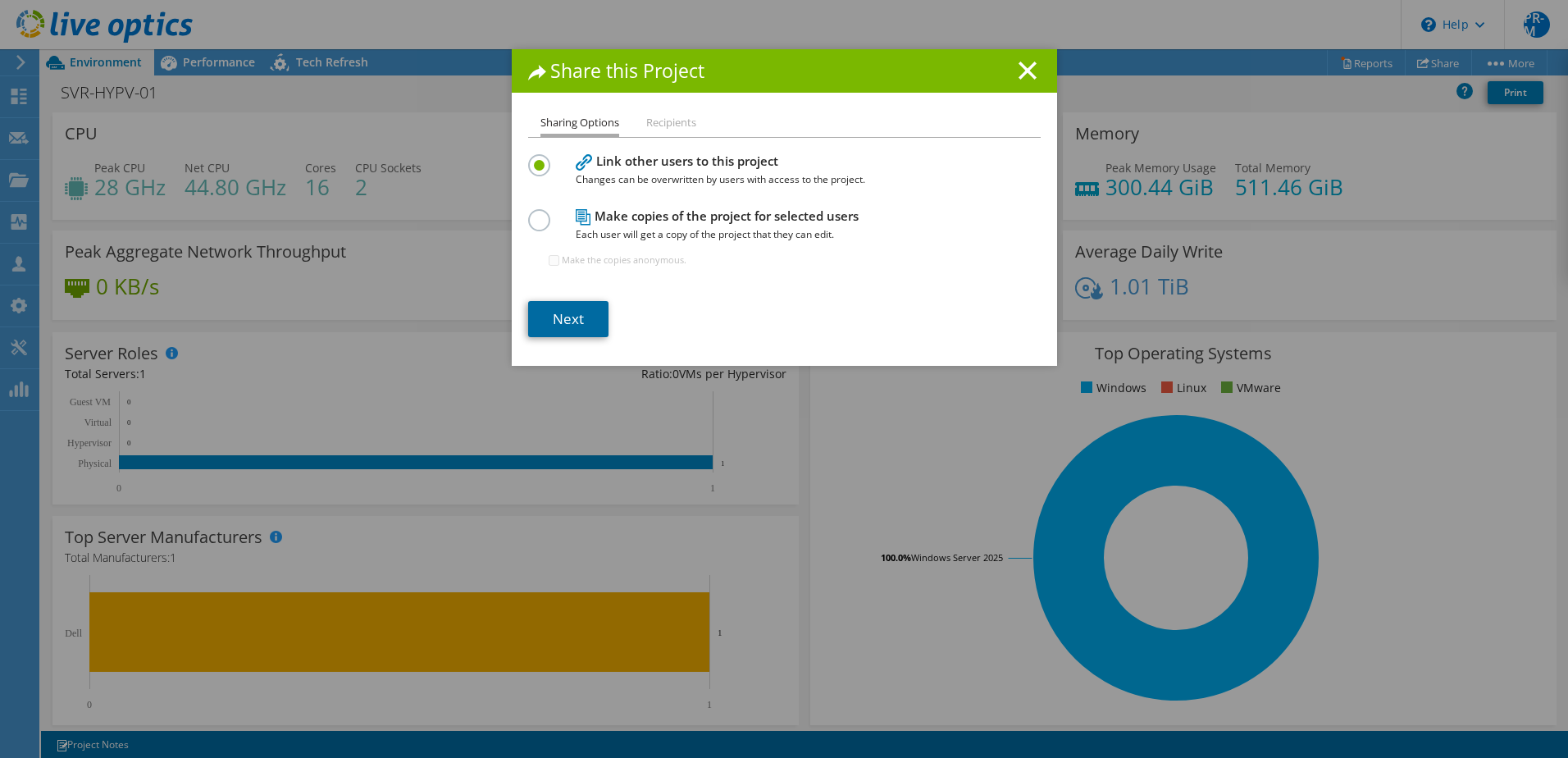
click at [566, 314] on link "Next" at bounding box center [568, 319] width 80 height 36
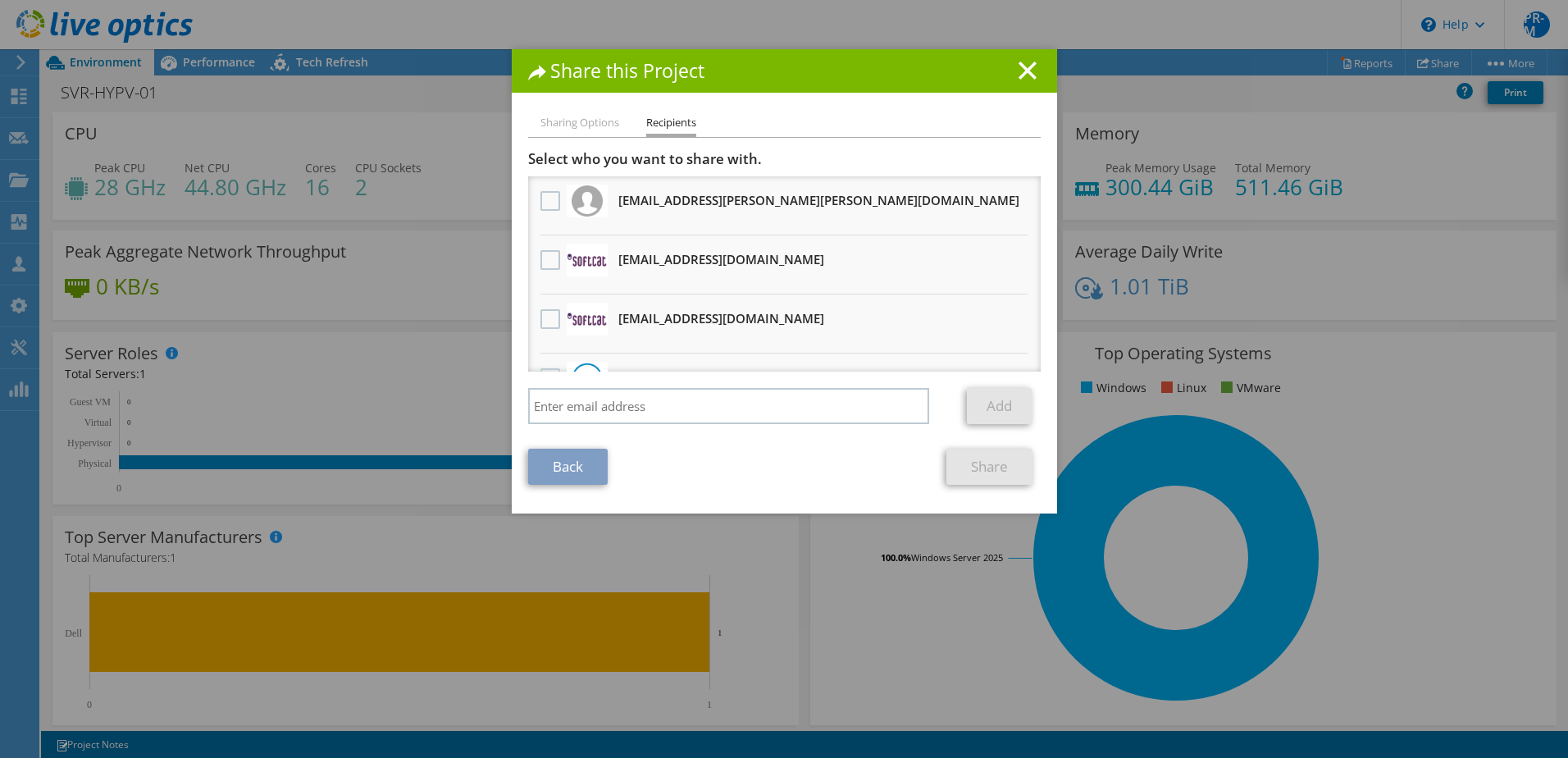
click at [632, 320] on h3 "struanwa@softcat.com Will receive an anonymous copy" at bounding box center [721, 319] width 206 height 26
click at [541, 318] on label at bounding box center [552, 319] width 23 height 20
click at [0, 0] on input "checkbox" at bounding box center [0, 0] width 0 height 0
click at [986, 471] on link "Share" at bounding box center [989, 466] width 86 height 36
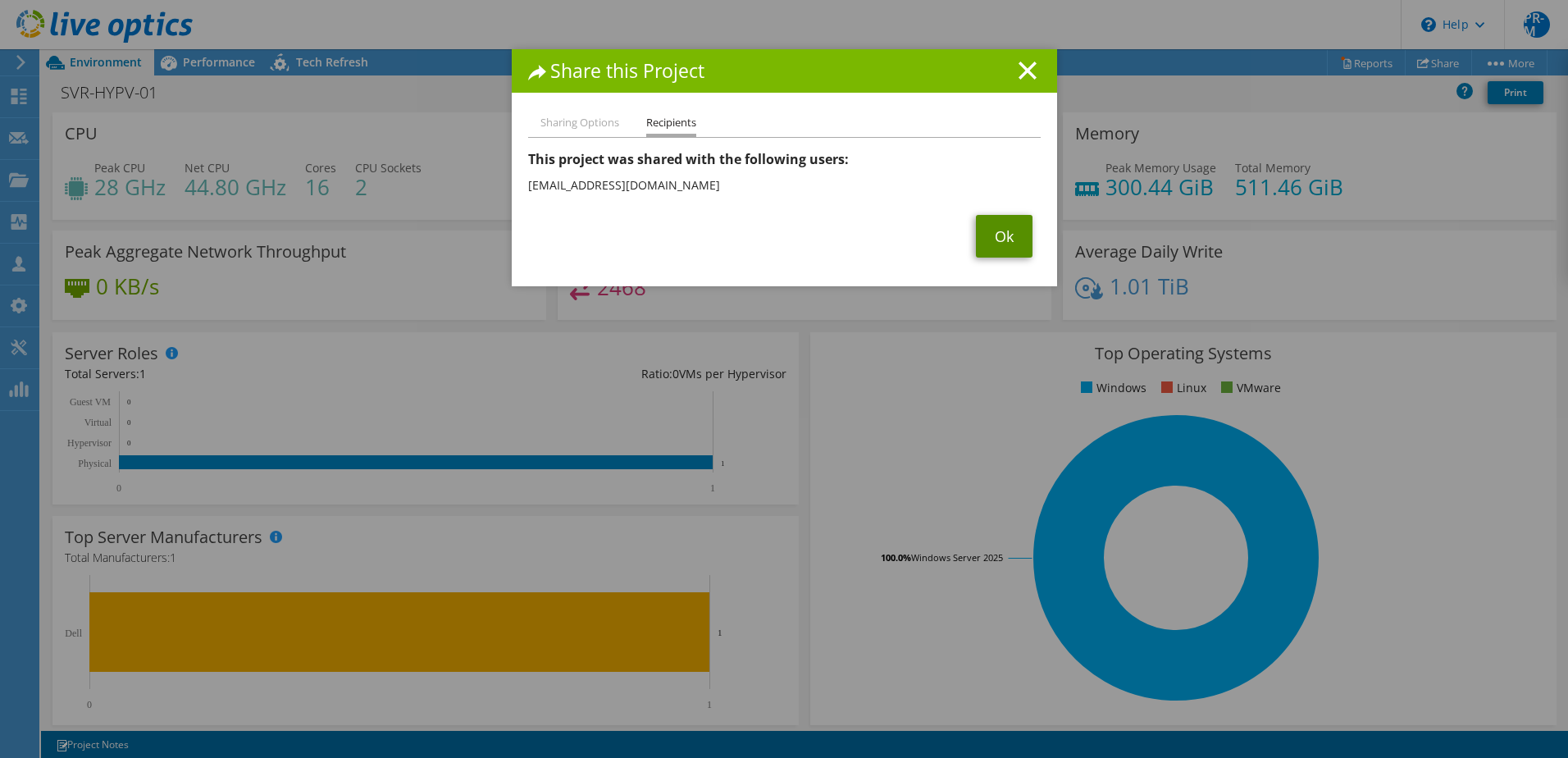
click at [988, 234] on link "Ok" at bounding box center [1004, 236] width 57 height 43
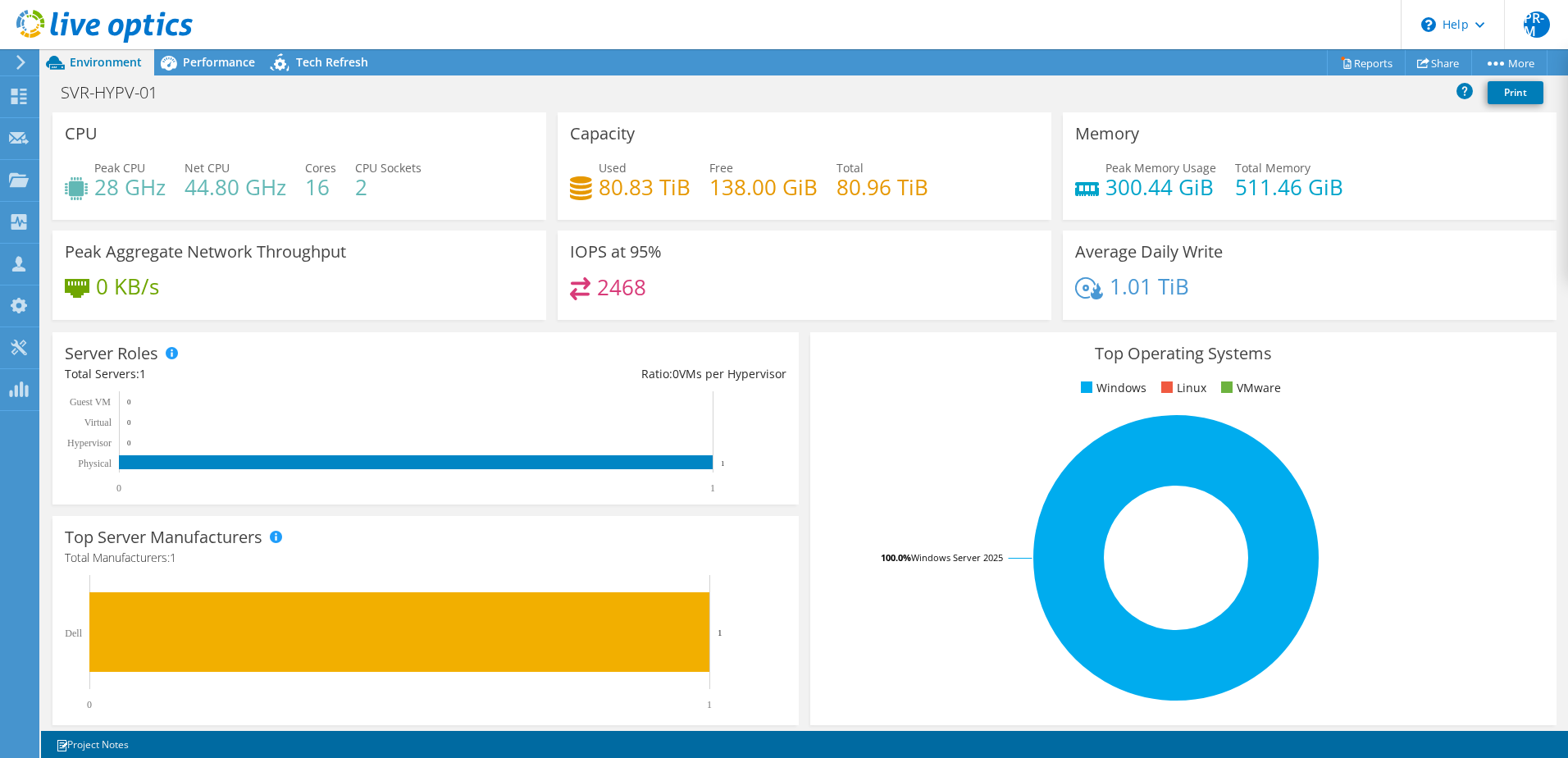
click at [776, 393] on div "0 1 Physical Hypervisor Virtual Guest VM 1 0 0 0" at bounding box center [425, 443] width 721 height 103
click at [68, 90] on div "Dashboard" at bounding box center [77, 97] width 77 height 41
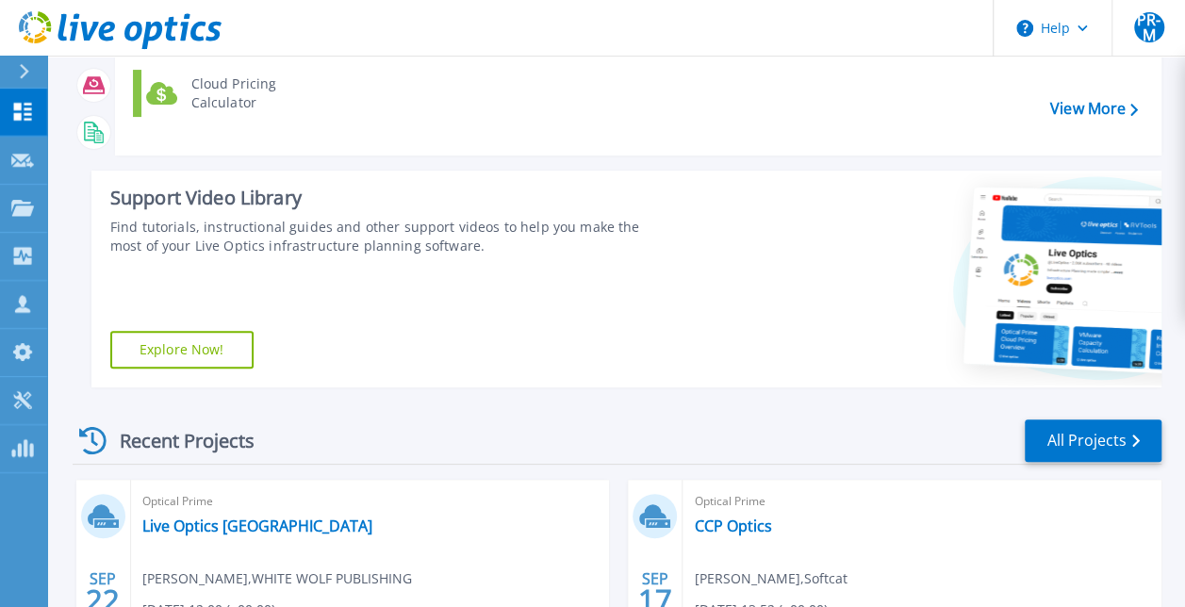
scroll to position [471, 0]
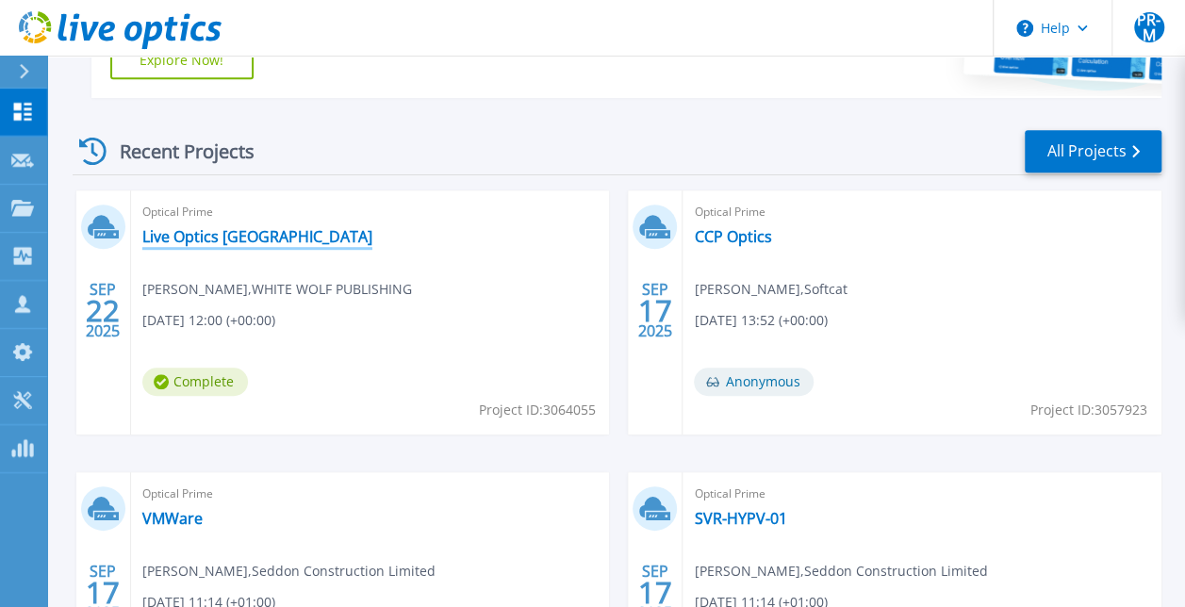
click at [249, 235] on link "Live Optics [GEOGRAPHIC_DATA]" at bounding box center [257, 236] width 230 height 19
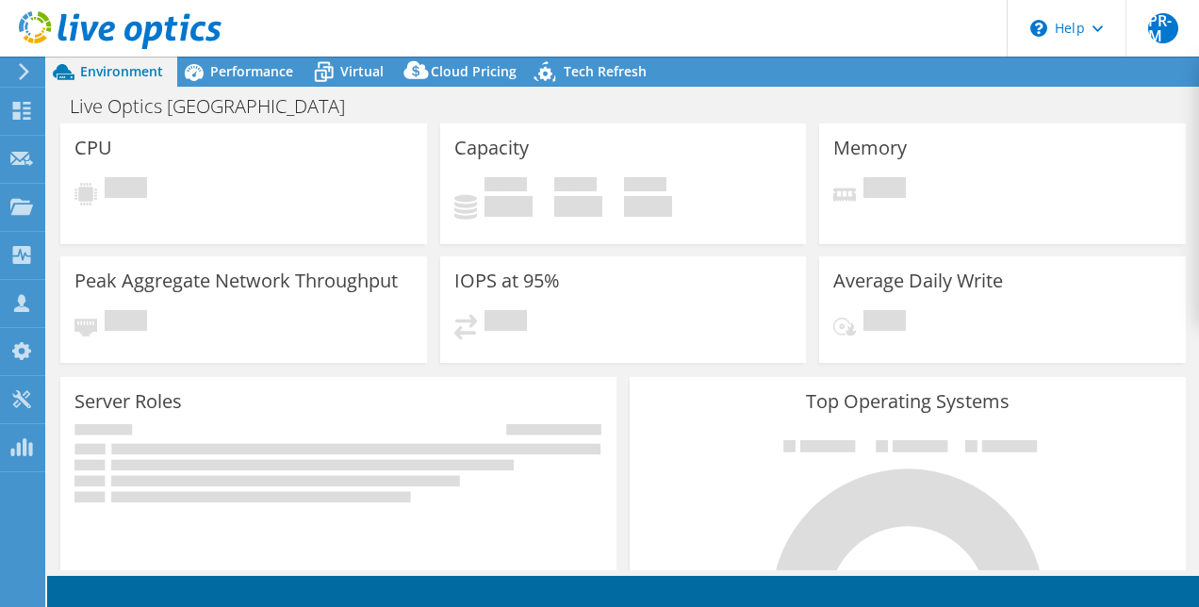
select select "USD"
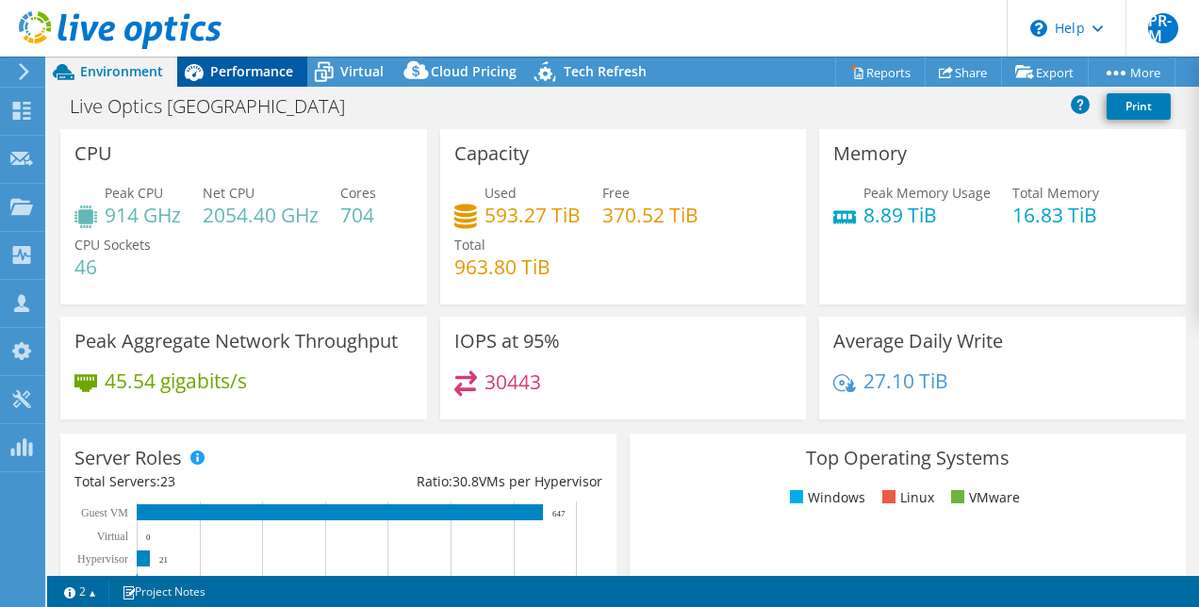
drag, startPoint x: 225, startPoint y: 68, endPoint x: 237, endPoint y: 72, distance: 11.9
click at [227, 68] on span "Performance" at bounding box center [251, 71] width 83 height 18
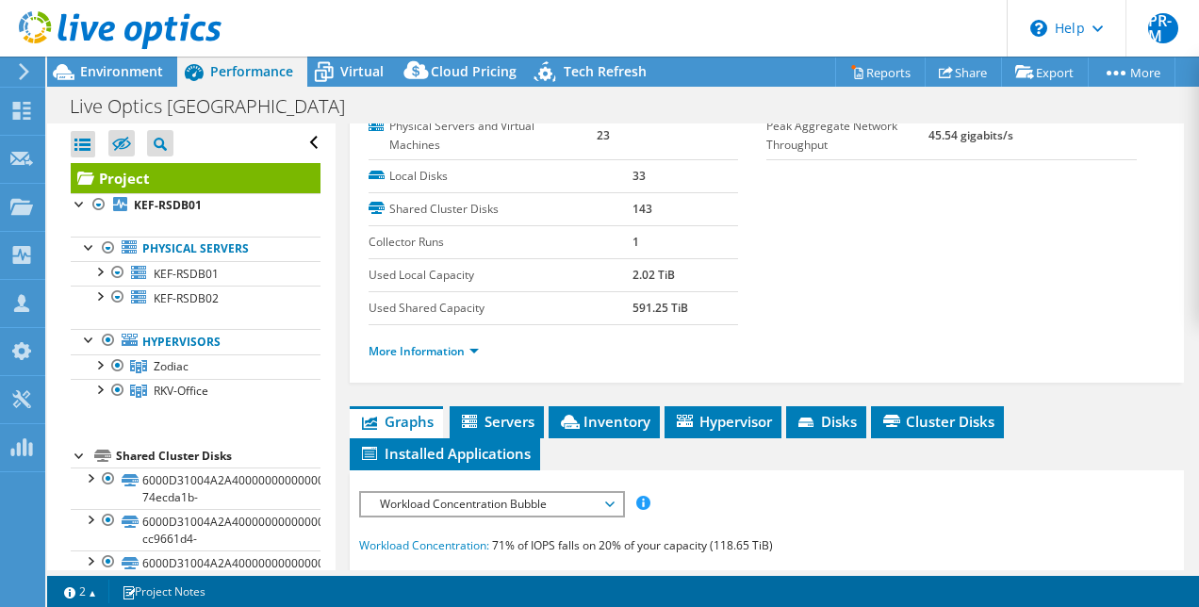
scroll to position [283, 0]
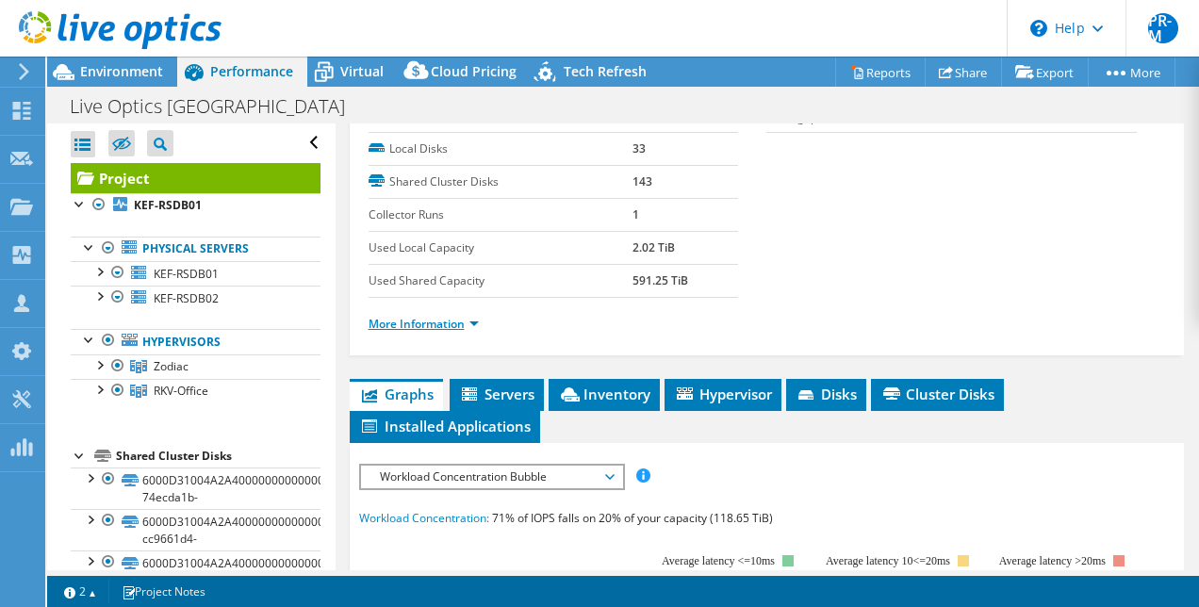
click at [469, 332] on link "More Information" at bounding box center [423, 324] width 110 height 16
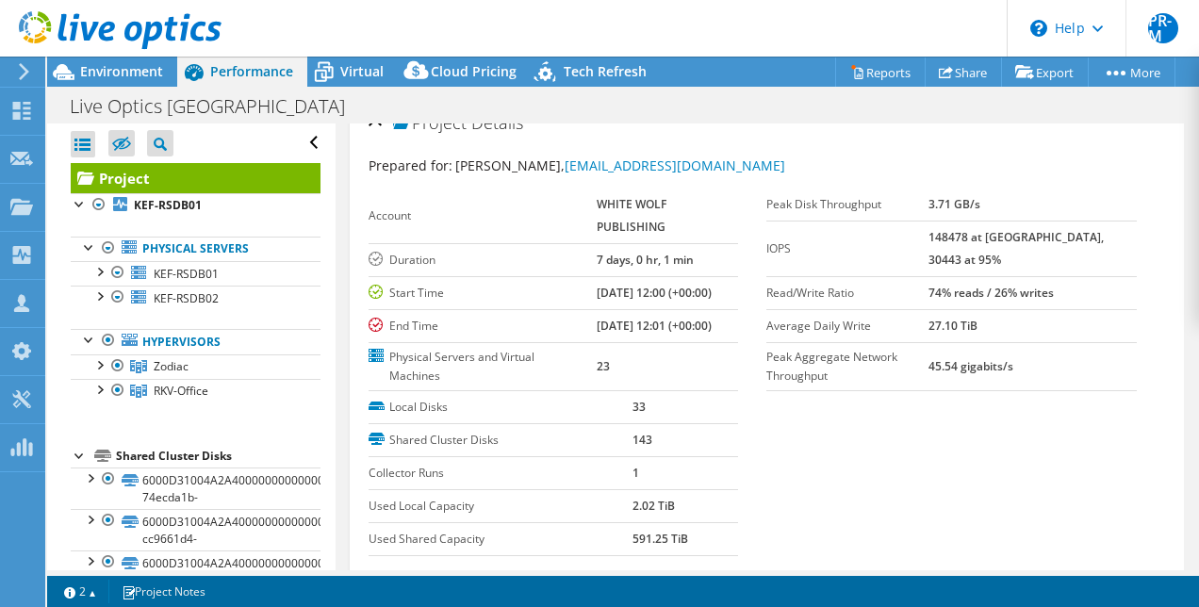
scroll to position [0, 0]
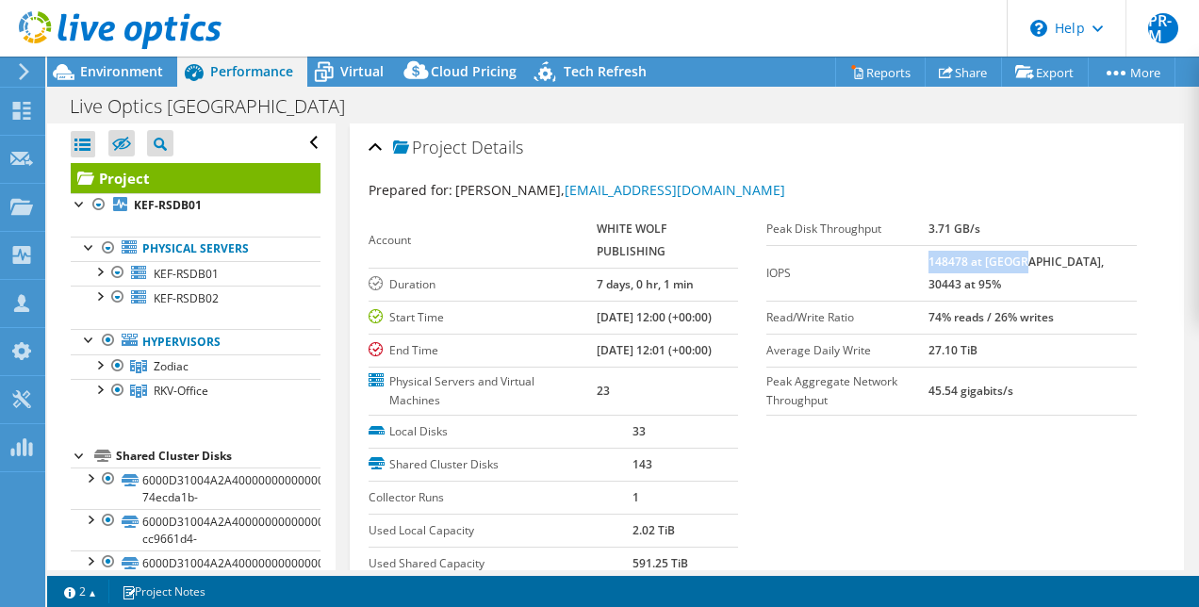
drag, startPoint x: 964, startPoint y: 262, endPoint x: 1051, endPoint y: 256, distance: 86.9
click at [1051, 256] on b "148478 at [GEOGRAPHIC_DATA], 30443 at 95%" at bounding box center [1015, 273] width 175 height 39
click at [108, 68] on span "Environment" at bounding box center [121, 71] width 83 height 18
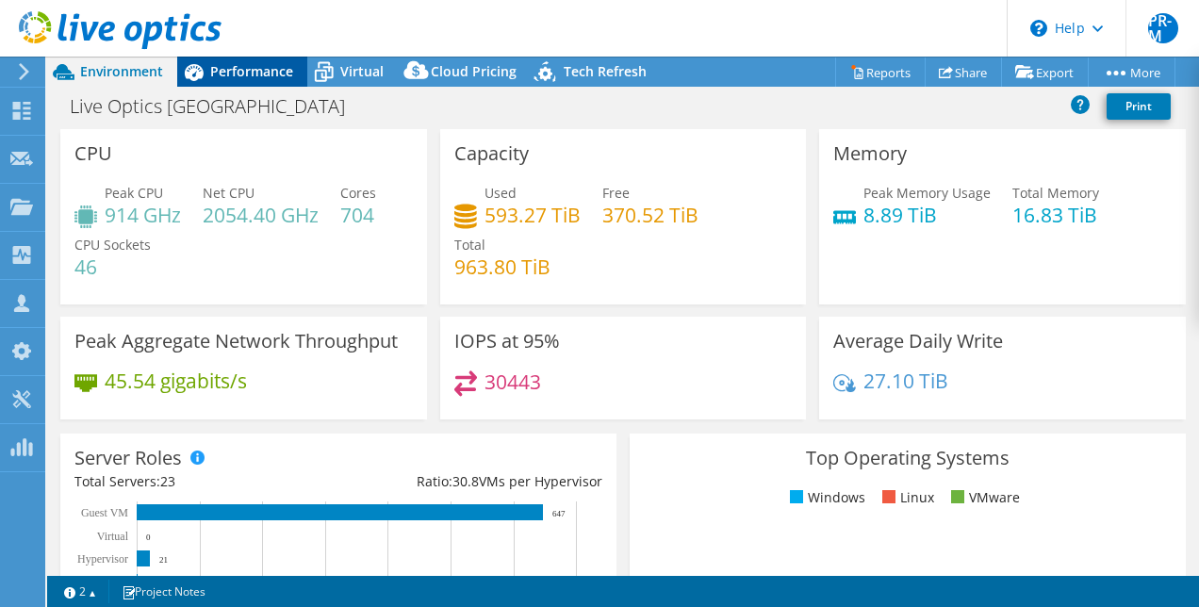
drag, startPoint x: 258, startPoint y: 61, endPoint x: 279, endPoint y: 66, distance: 21.3
click at [259, 61] on div "Performance" at bounding box center [242, 72] width 130 height 30
